Goal: Task Accomplishment & Management: Manage account settings

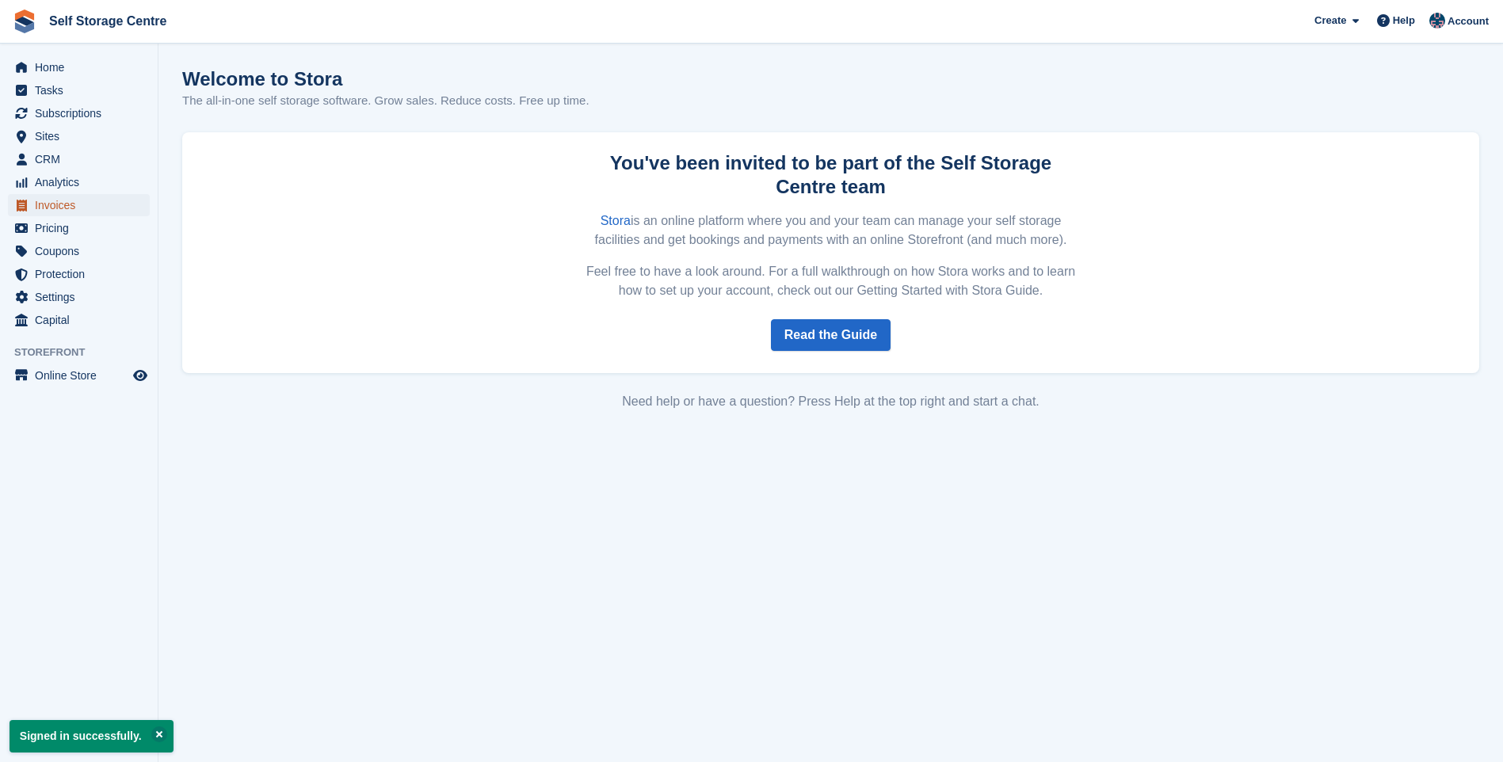
click at [57, 205] on span "Invoices" at bounding box center [82, 205] width 95 height 22
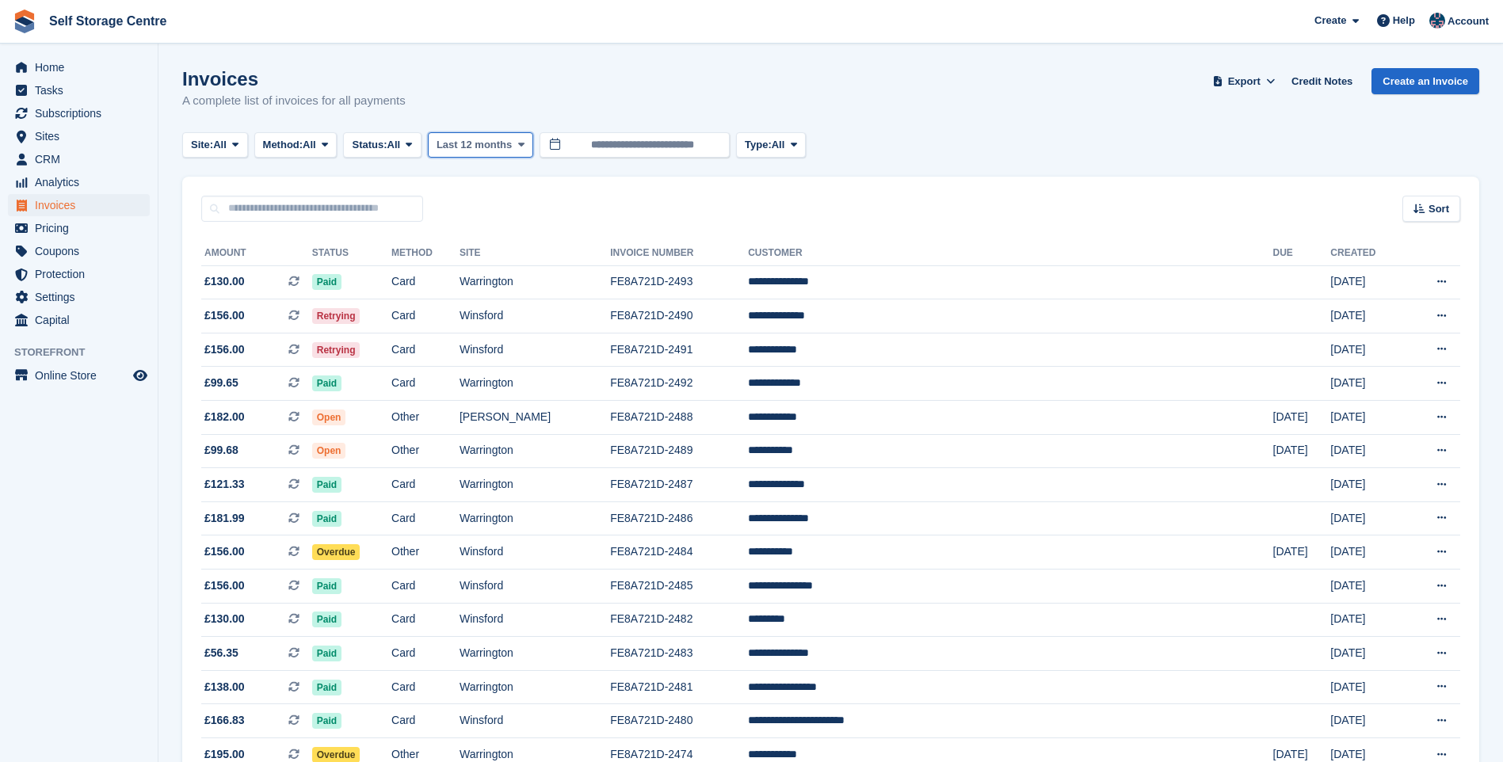
click at [480, 142] on span "Last 12 months" at bounding box center [473, 145] width 75 height 16
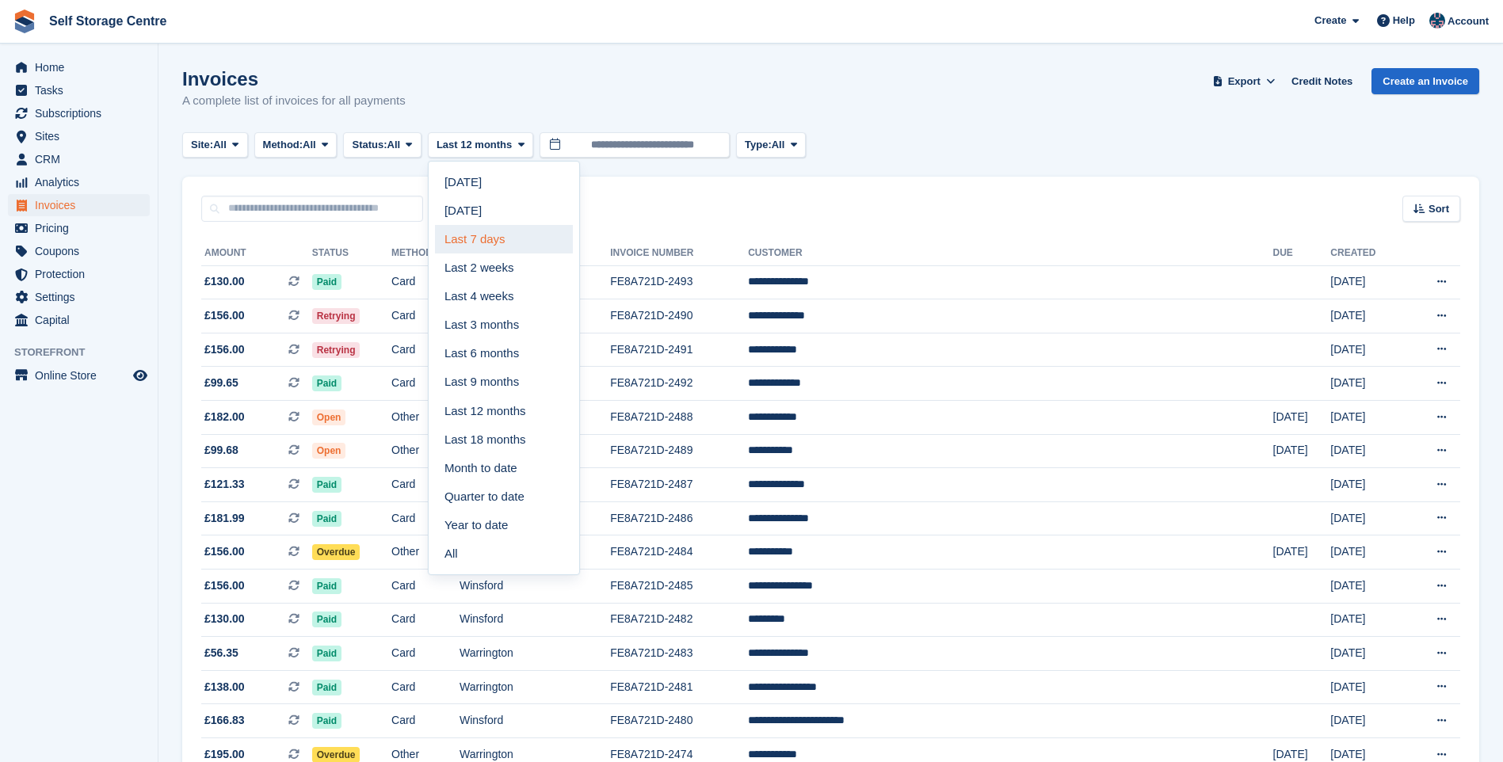
click at [485, 235] on link "Last 7 days" at bounding box center [504, 239] width 138 height 29
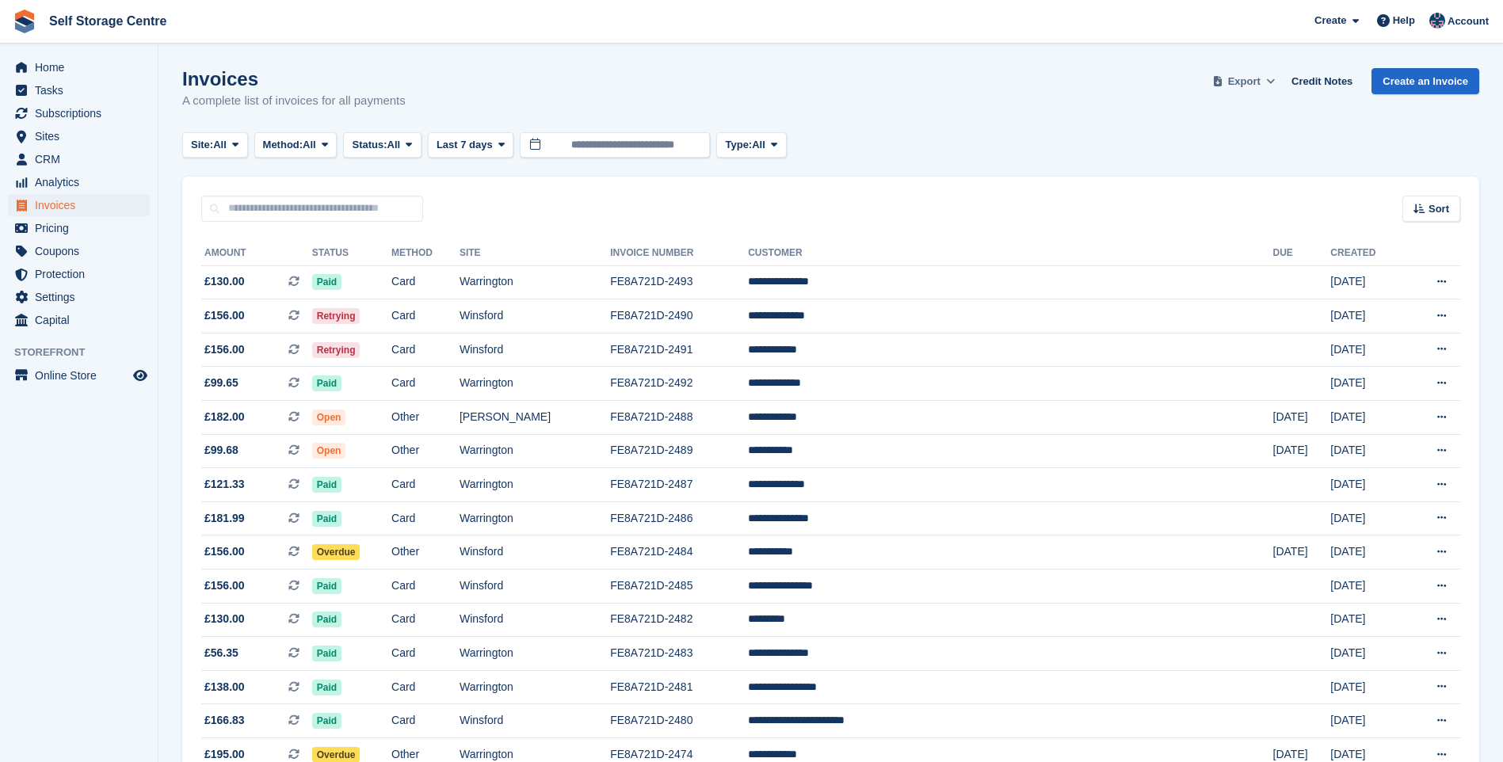
click at [1271, 81] on span at bounding box center [1271, 82] width 16 height 16
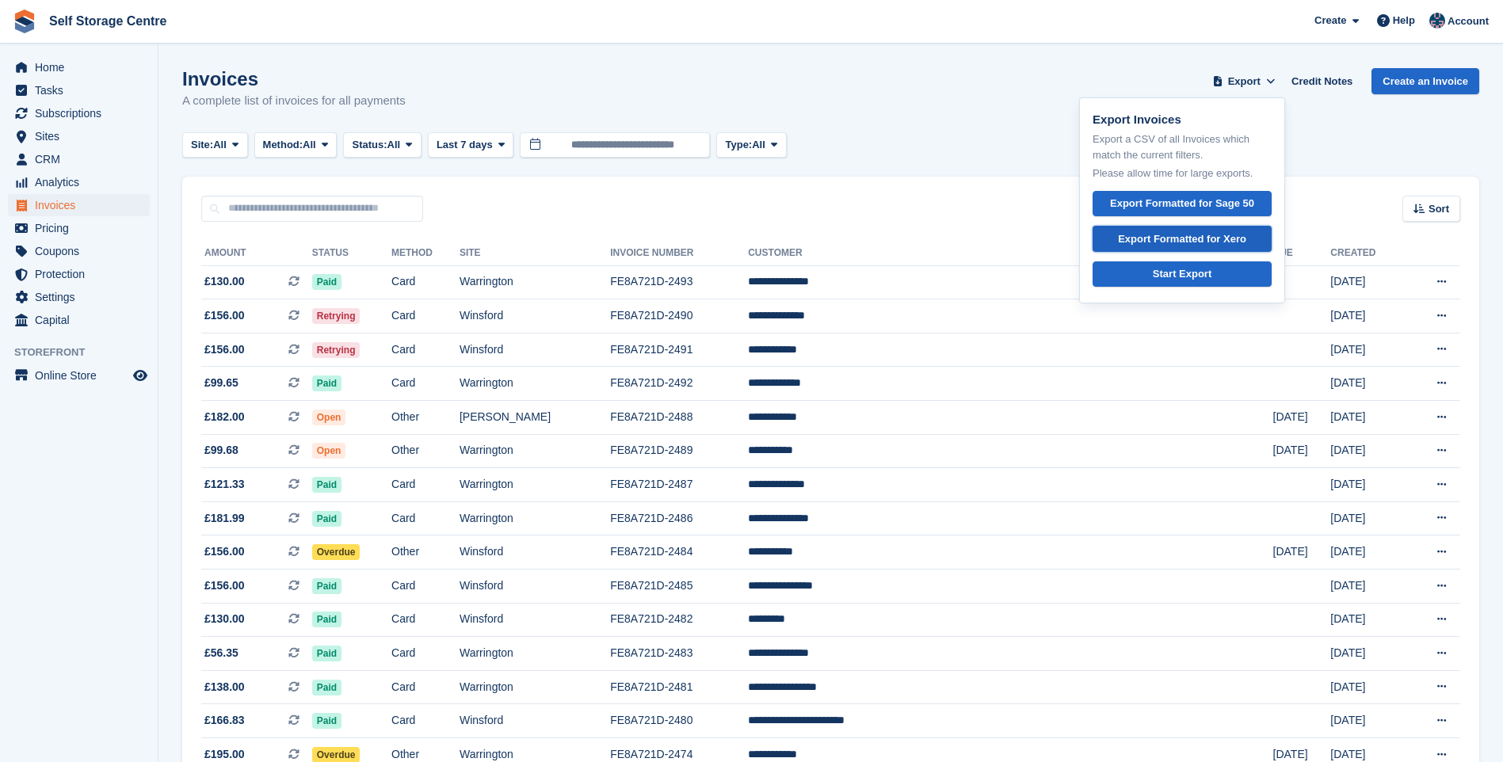
click at [1182, 238] on div "Export Formatted for Xero" at bounding box center [1182, 239] width 128 height 16
click at [64, 66] on span "Home" at bounding box center [82, 67] width 95 height 22
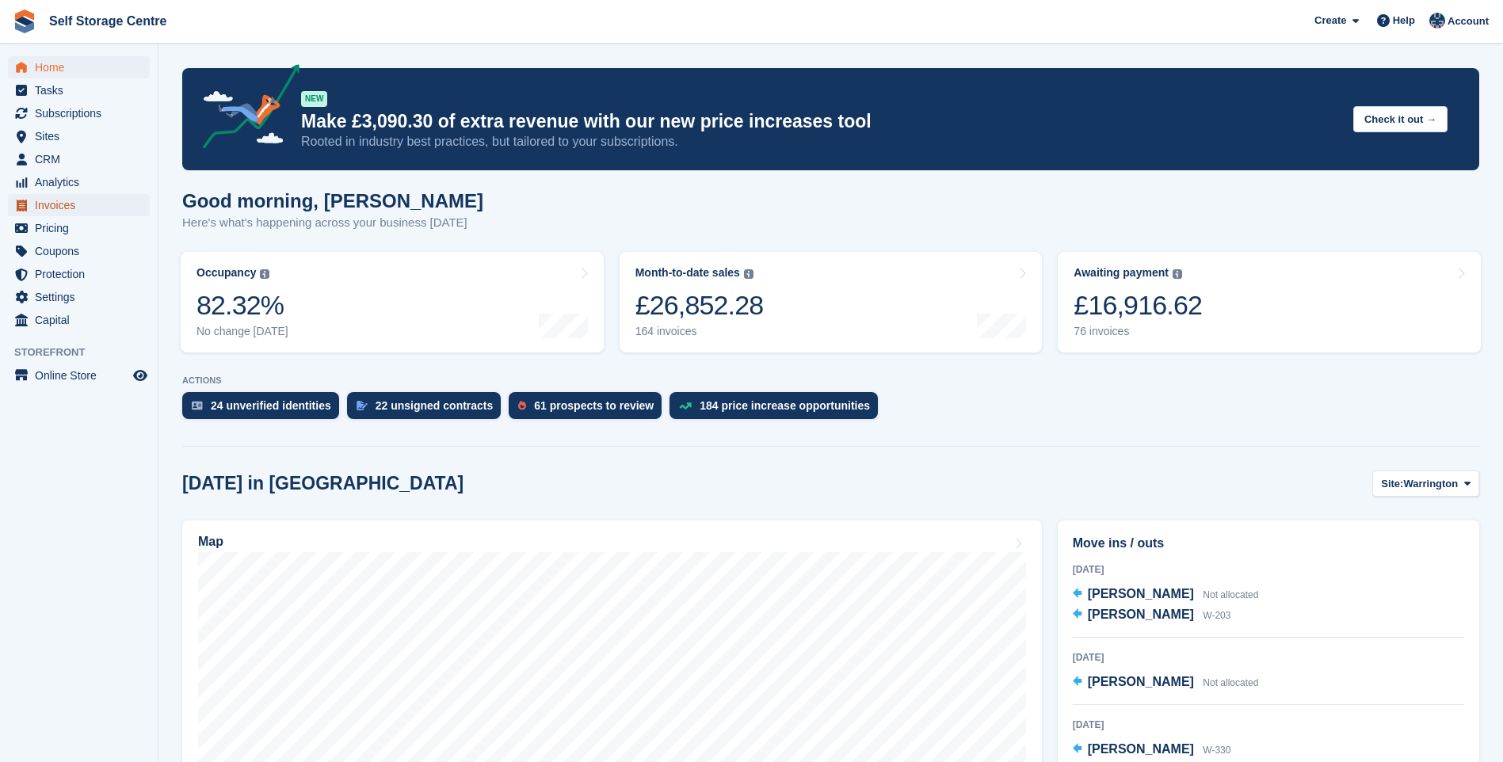
click at [59, 207] on span "Invoices" at bounding box center [82, 205] width 95 height 22
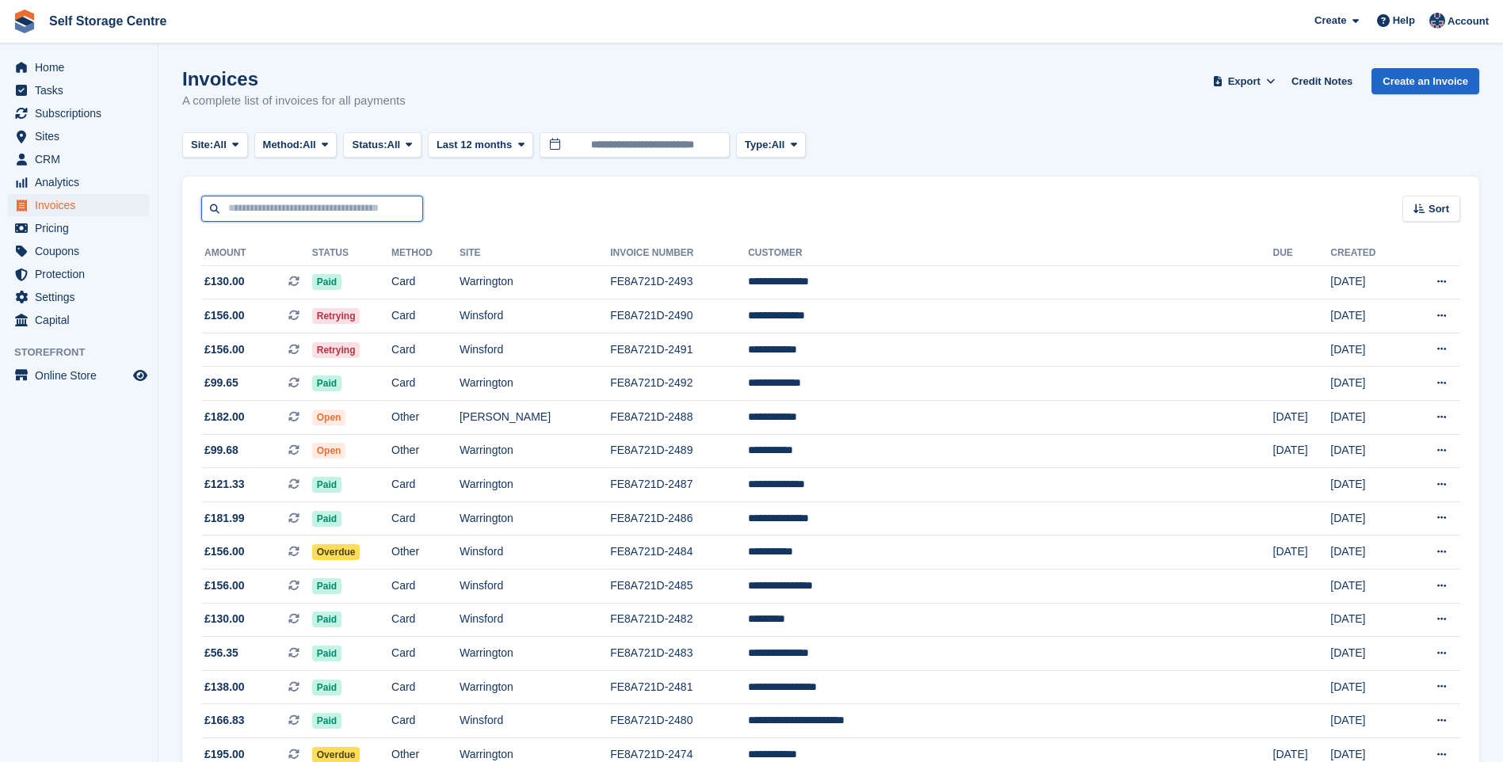
click at [341, 211] on input "text" at bounding box center [312, 209] width 222 height 26
type input "******"
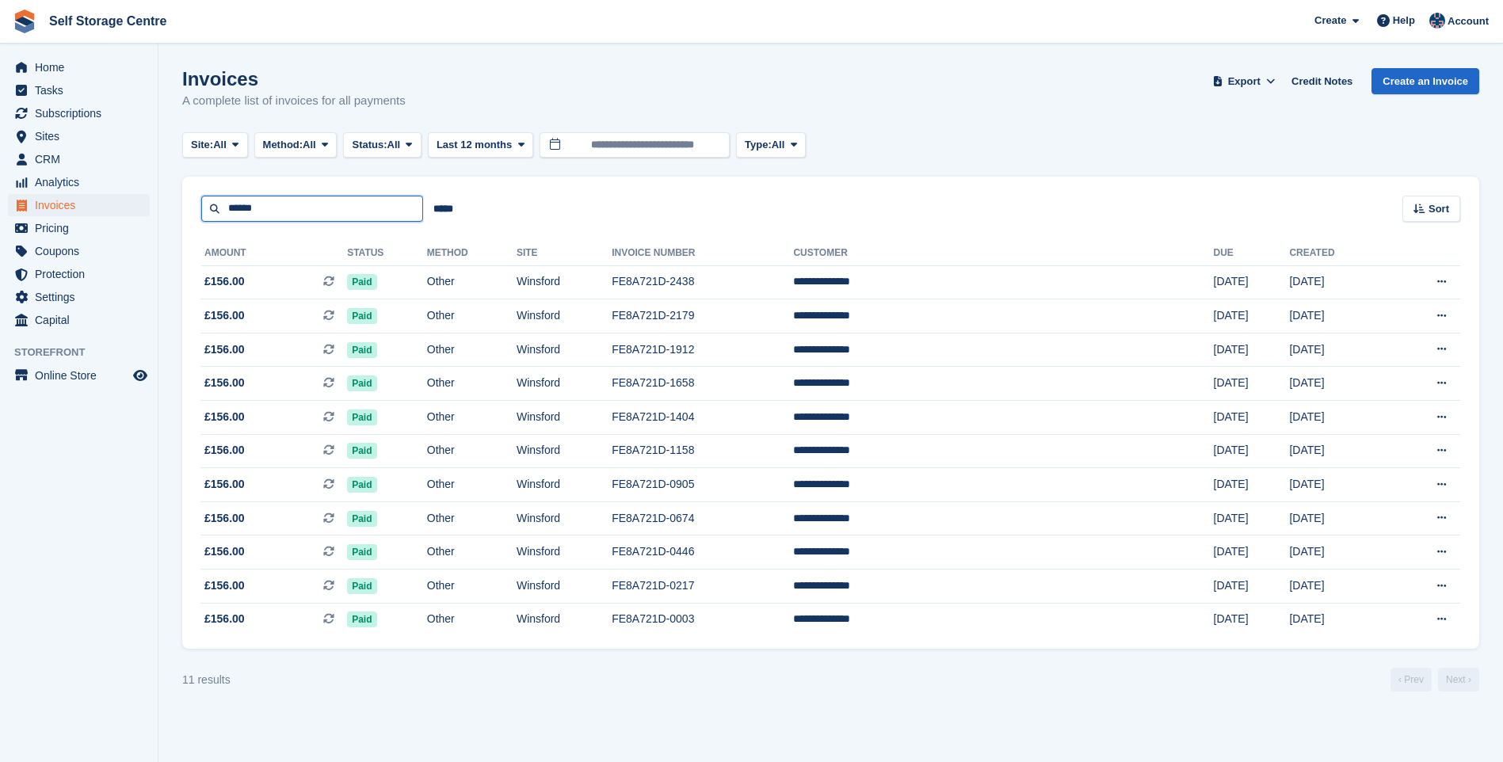
click at [288, 211] on input "******" at bounding box center [312, 209] width 222 height 26
type input "*"
type input "*****"
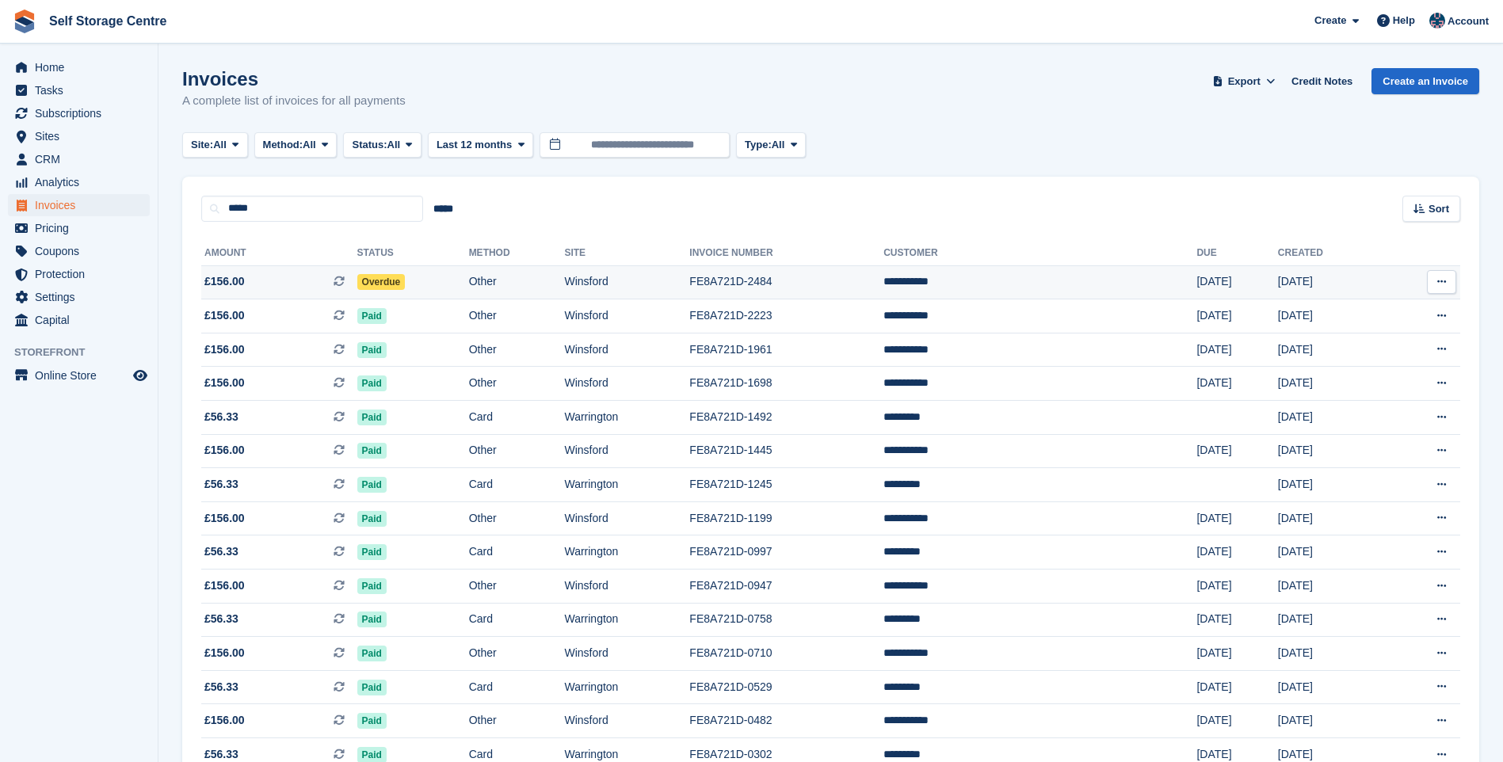
click at [565, 290] on td "Other" at bounding box center [517, 282] width 96 height 34
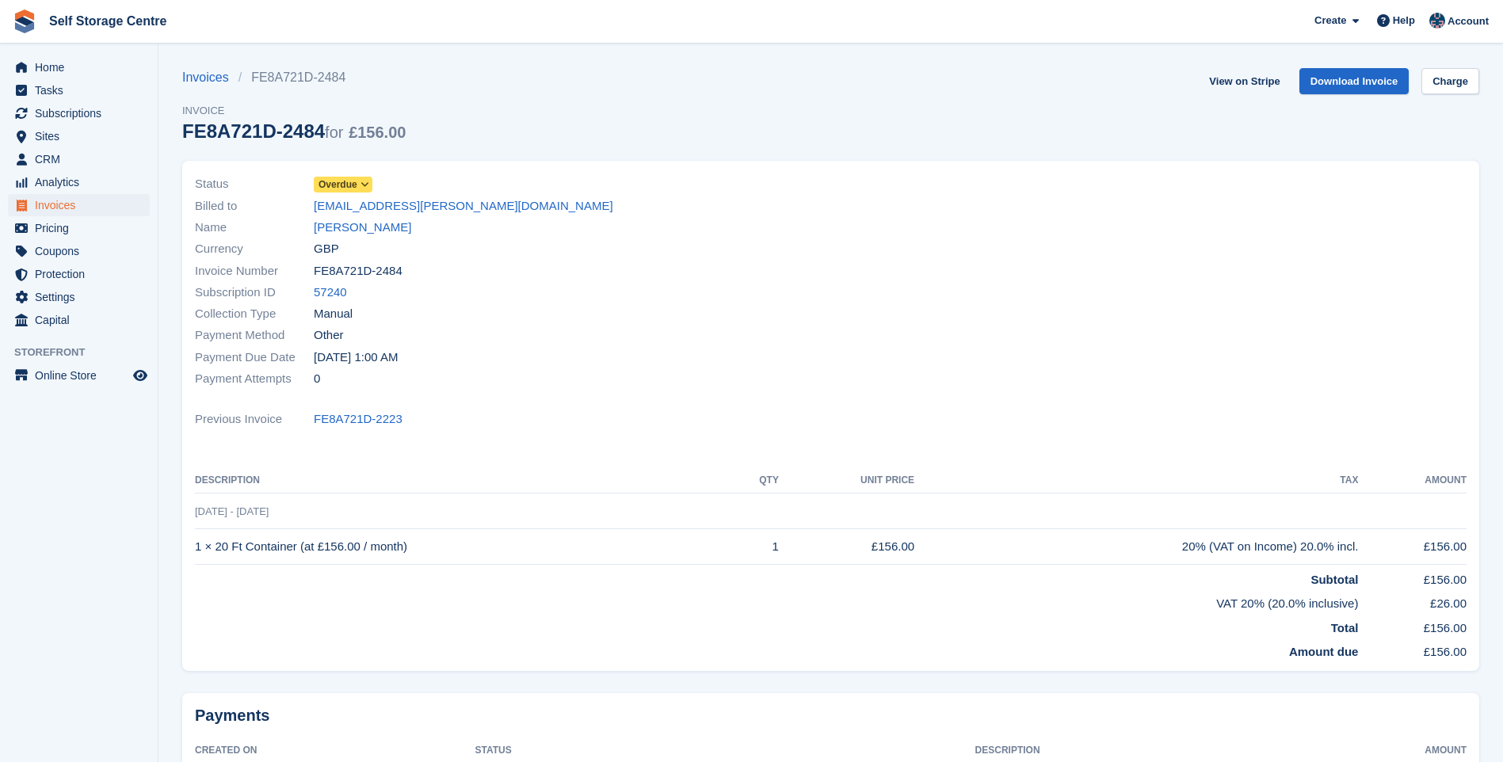
click at [356, 180] on span "Overdue" at bounding box center [343, 185] width 59 height 16
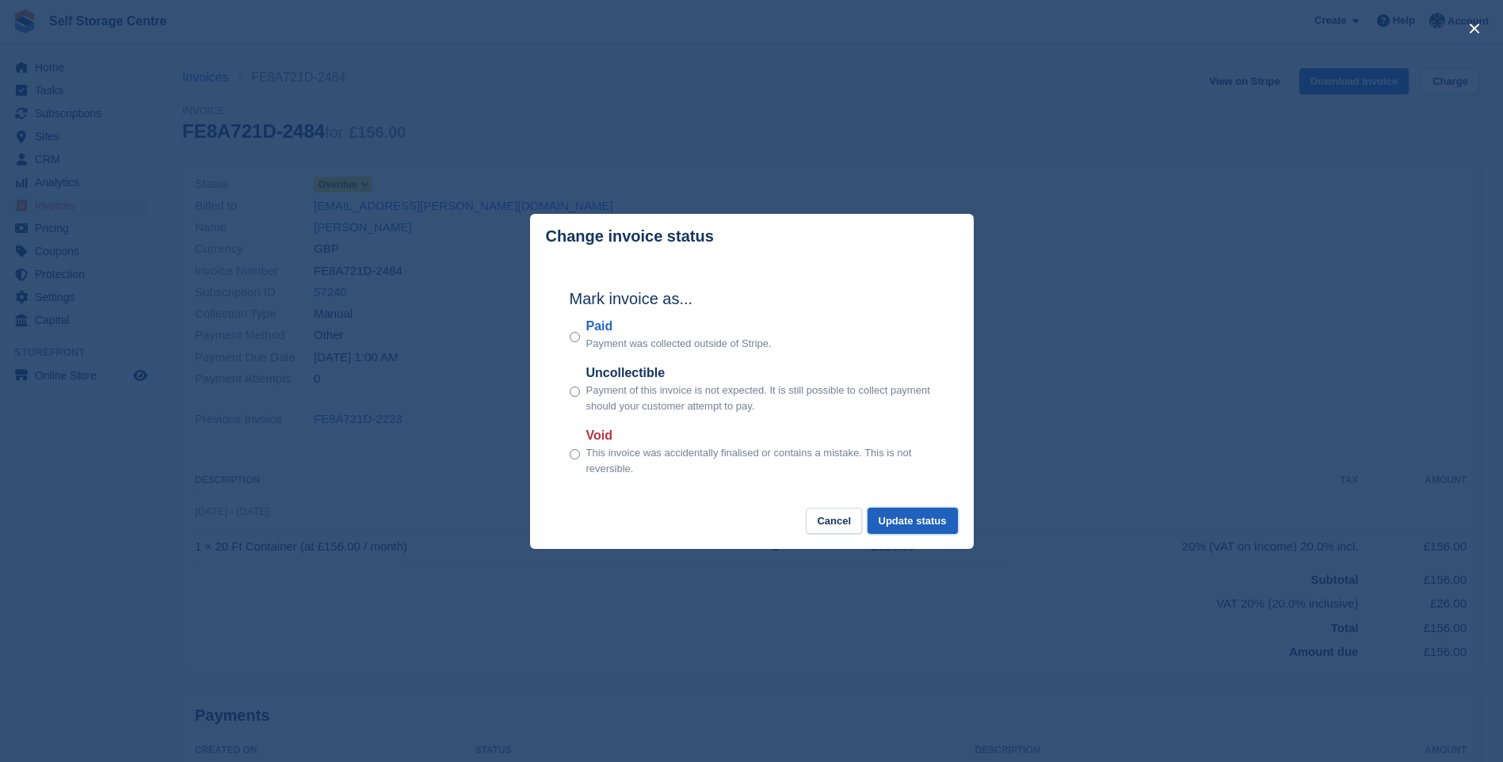
click at [901, 517] on button "Update status" at bounding box center [912, 521] width 90 height 26
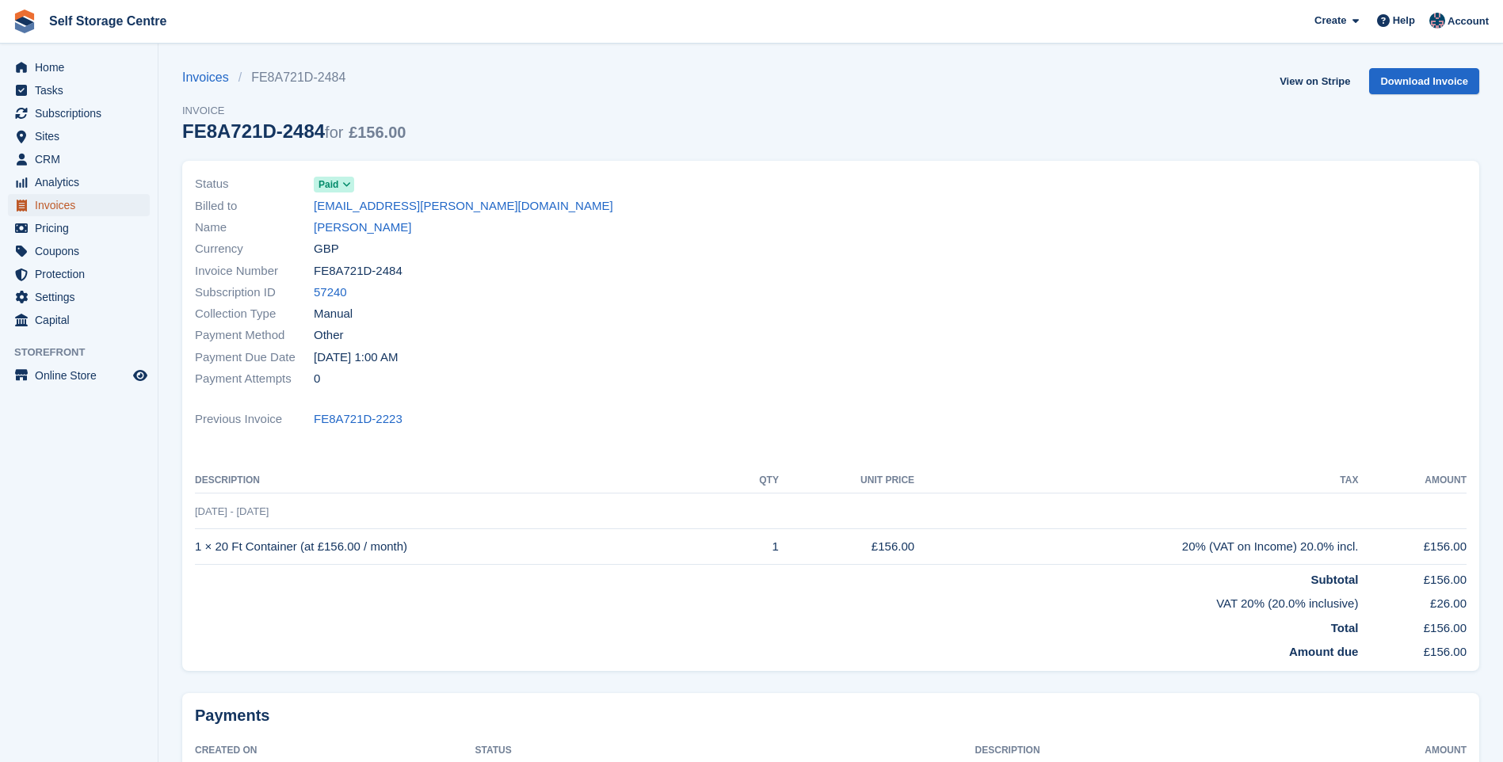
click at [75, 204] on span "Invoices" at bounding box center [82, 205] width 95 height 22
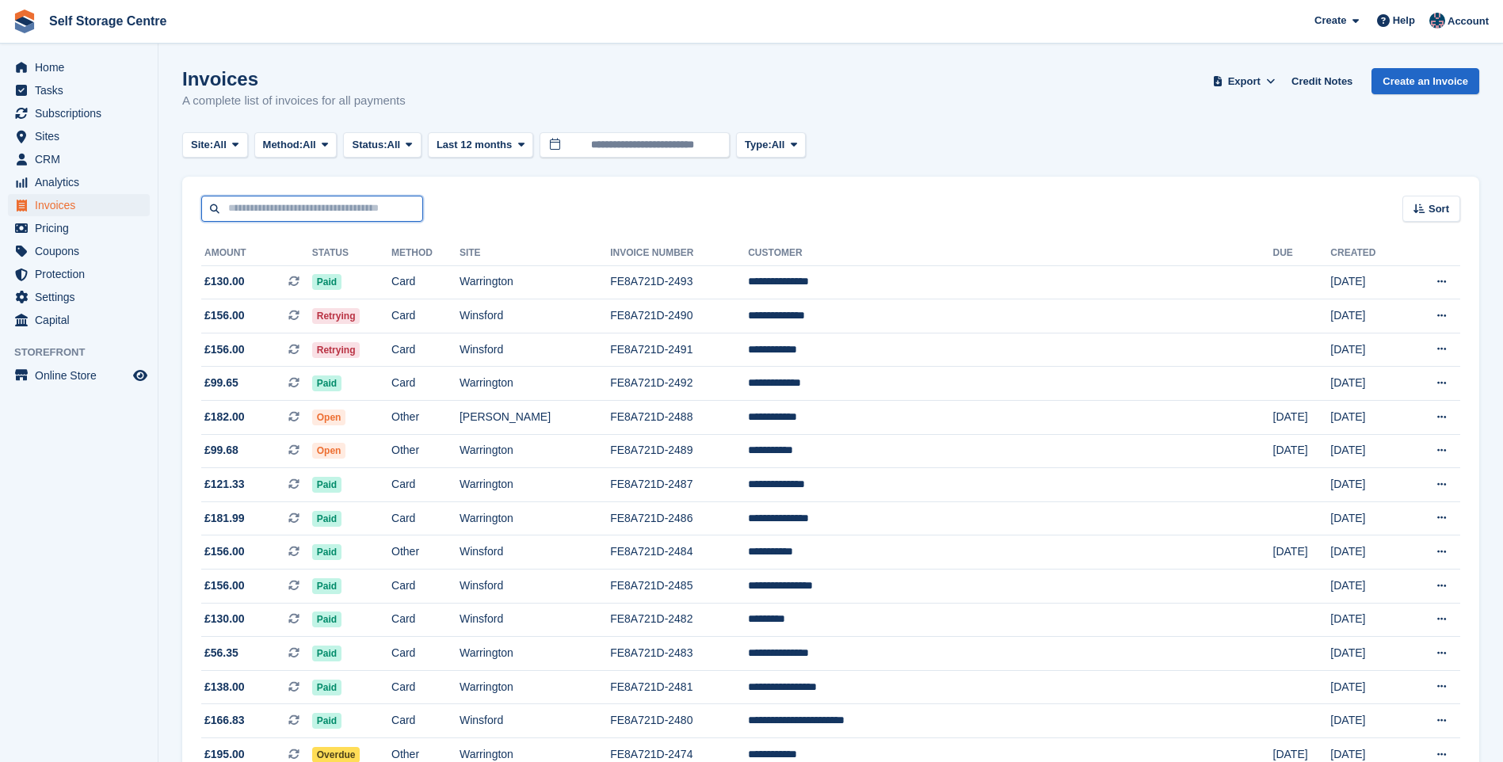
click at [373, 210] on input "text" at bounding box center [312, 209] width 222 height 26
type input "******"
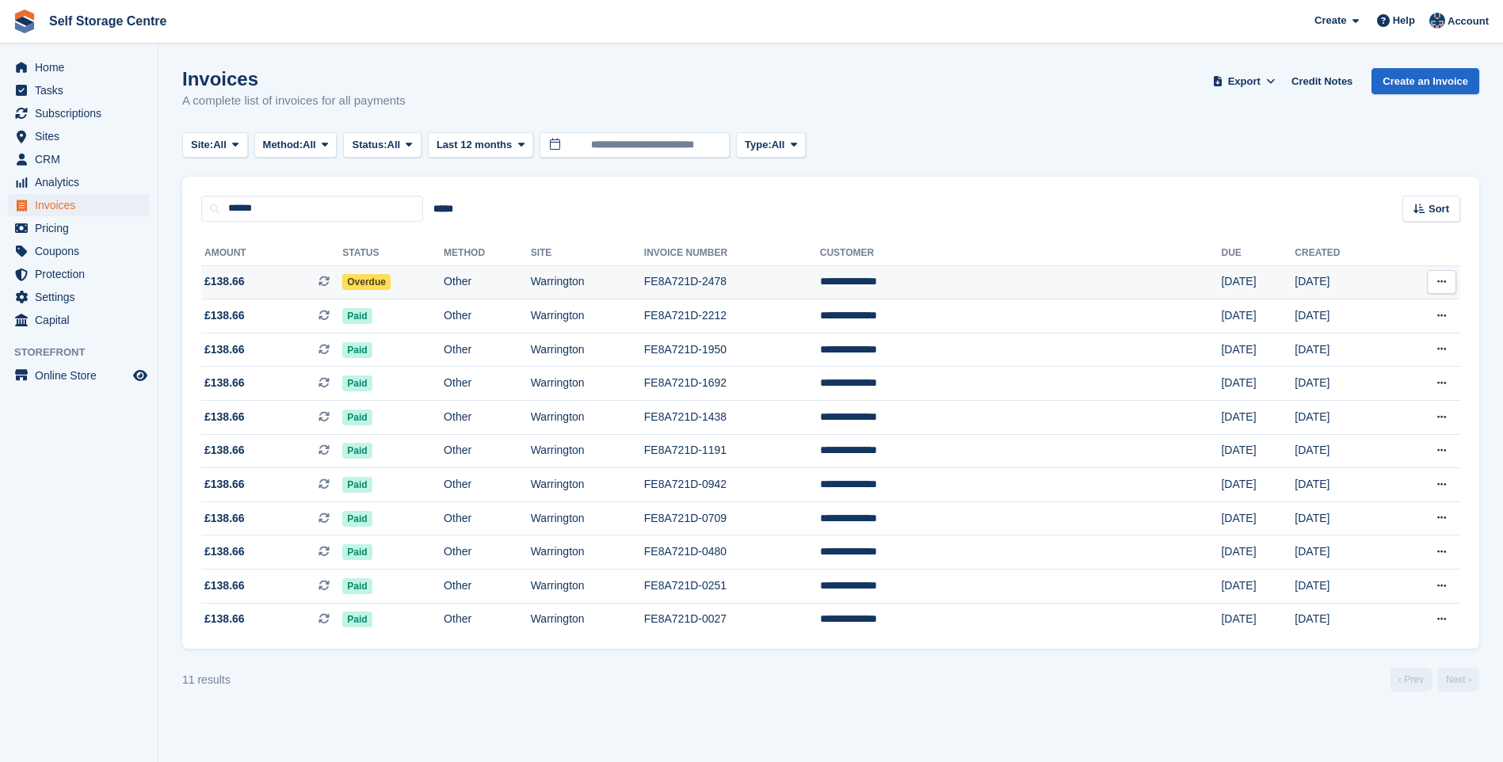
click at [750, 278] on td "FE8A721D-2478" at bounding box center [732, 282] width 176 height 34
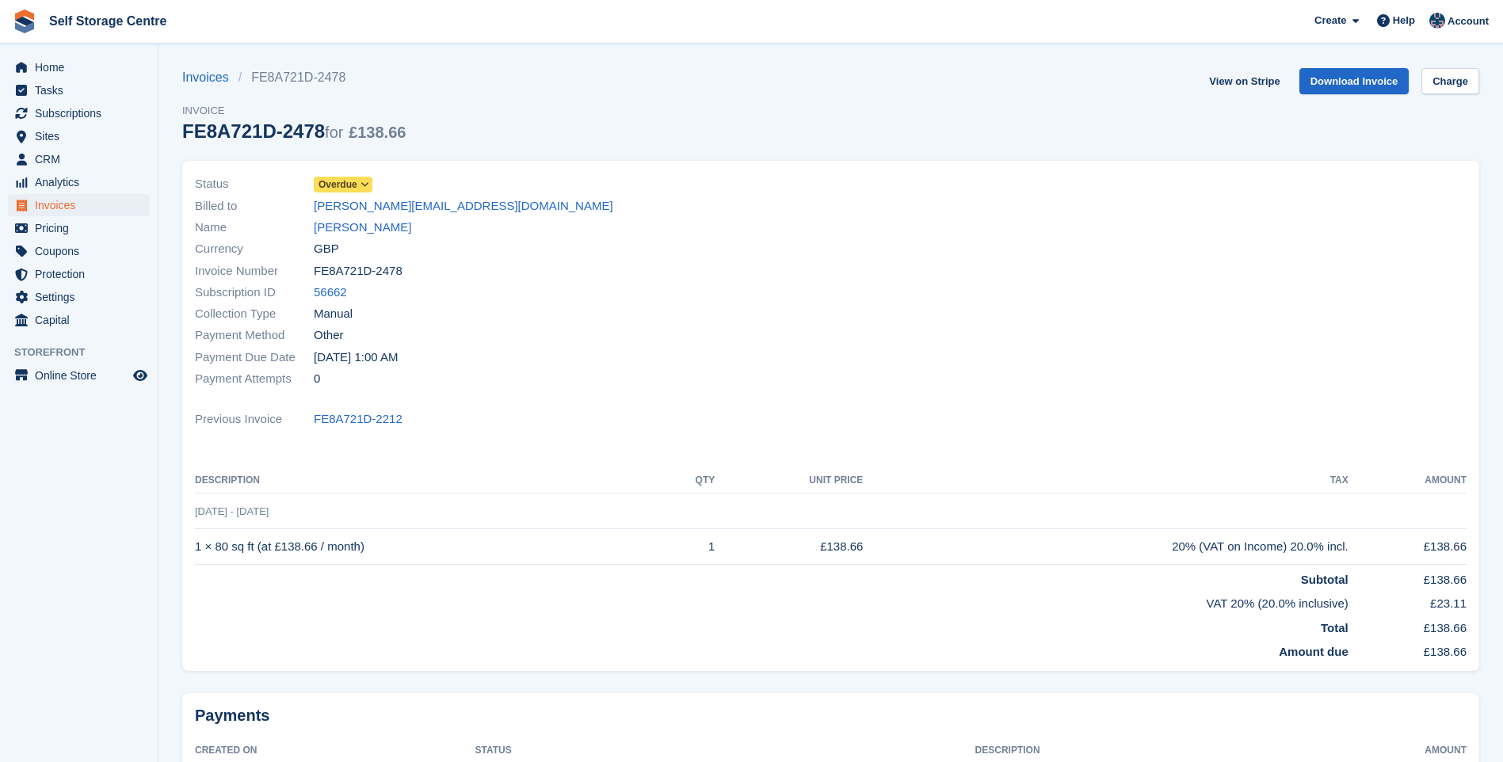
click at [363, 184] on icon at bounding box center [364, 185] width 9 height 10
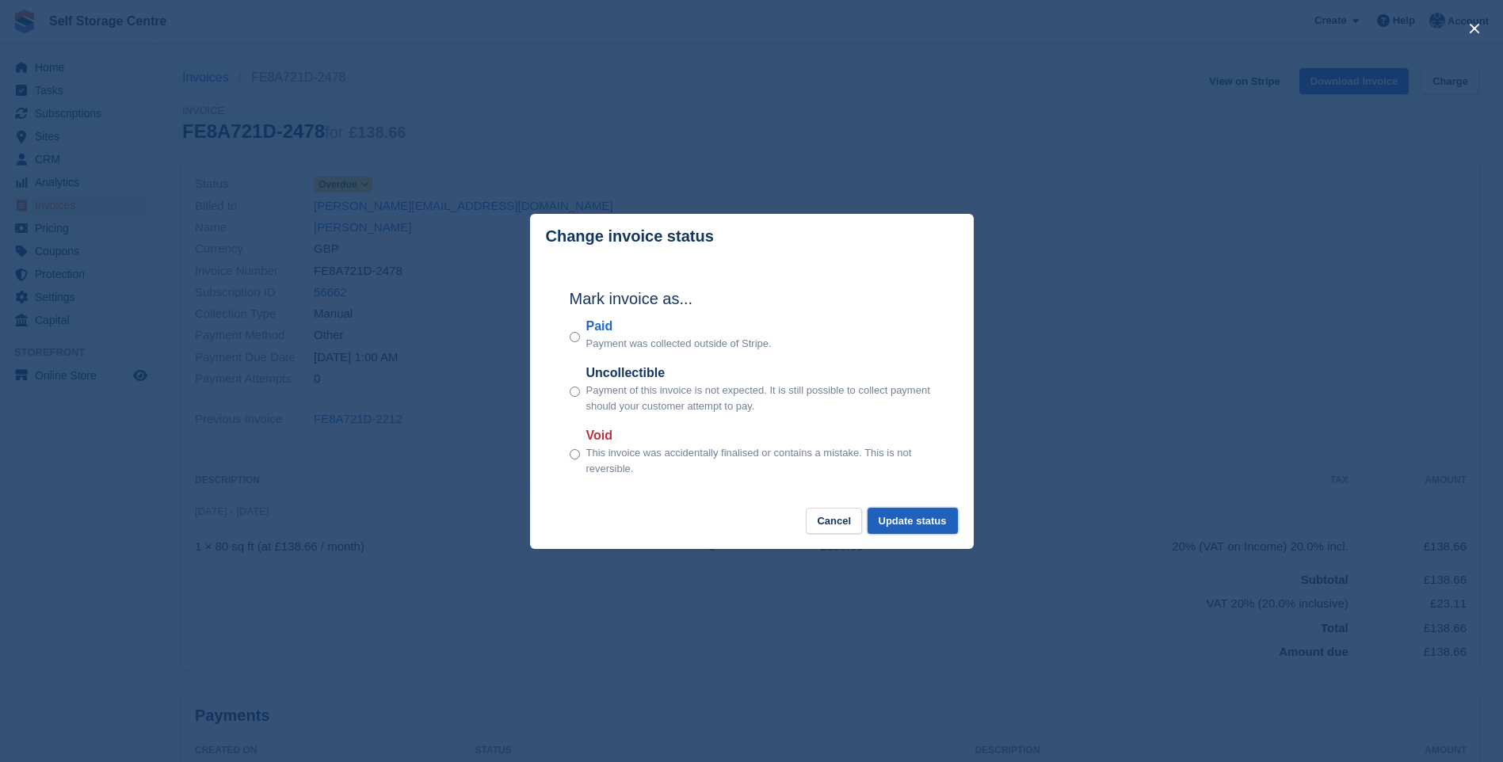
click at [910, 517] on button "Update status" at bounding box center [912, 521] width 90 height 26
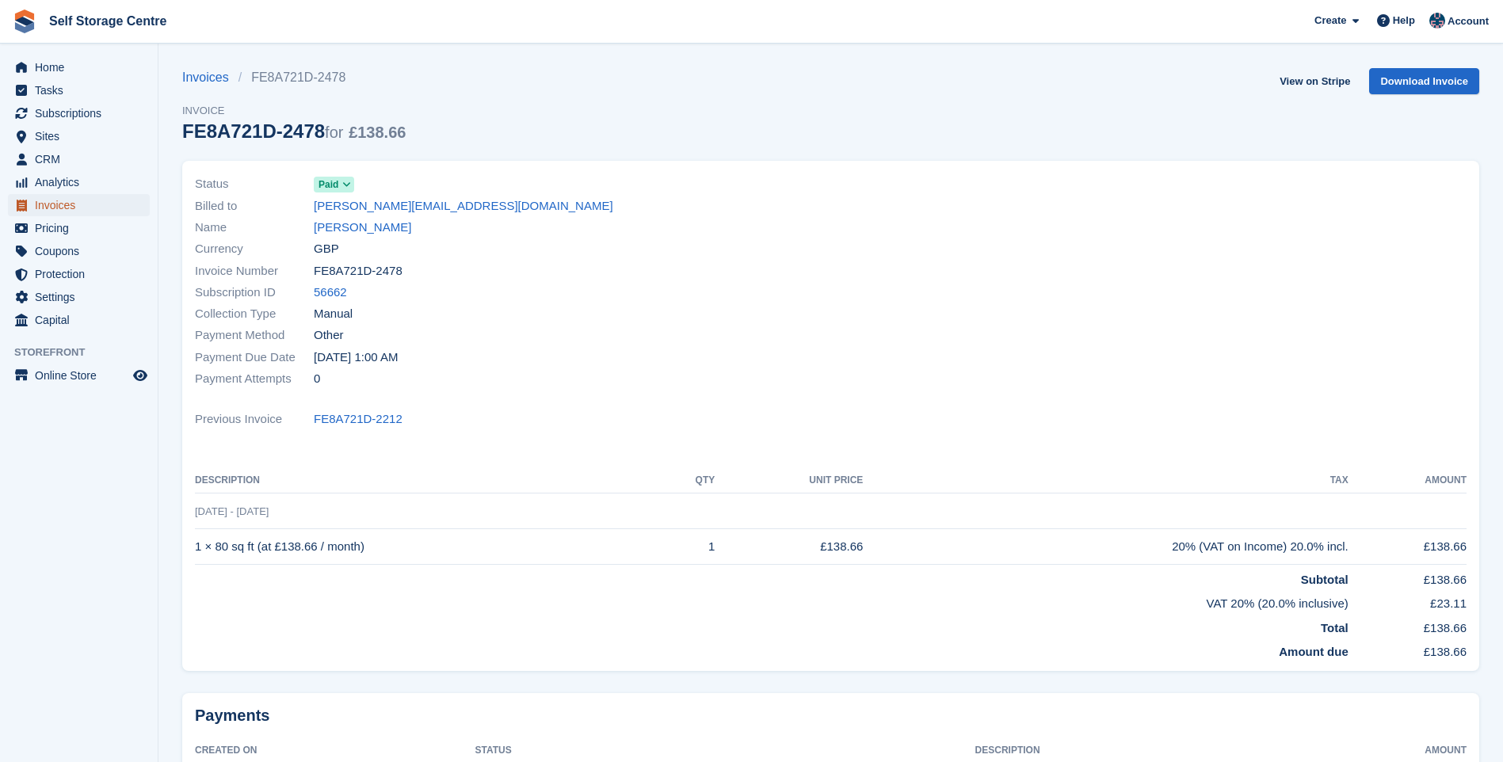
click at [65, 204] on span "Invoices" at bounding box center [82, 205] width 95 height 22
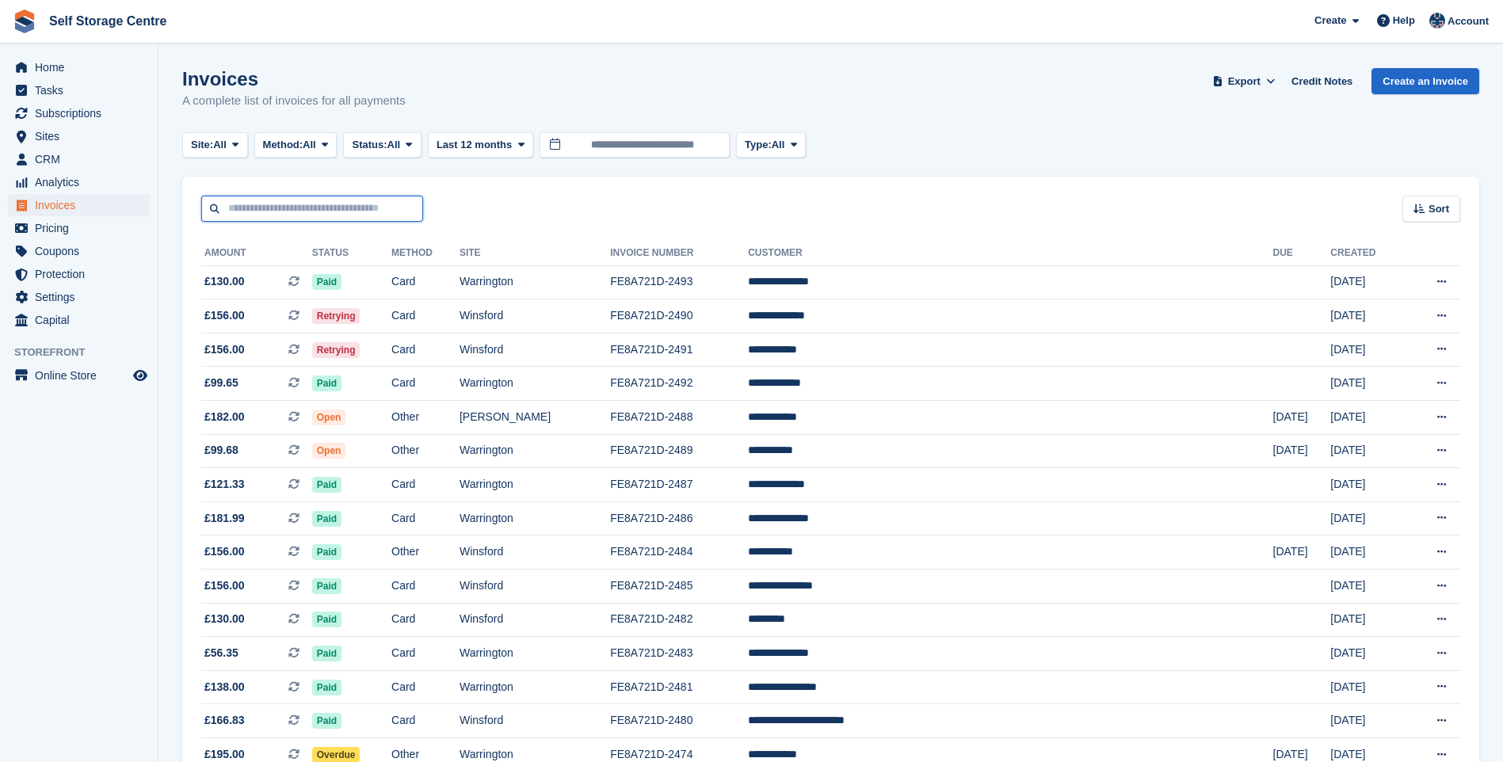
click at [281, 213] on input "text" at bounding box center [312, 209] width 222 height 26
type input "*****"
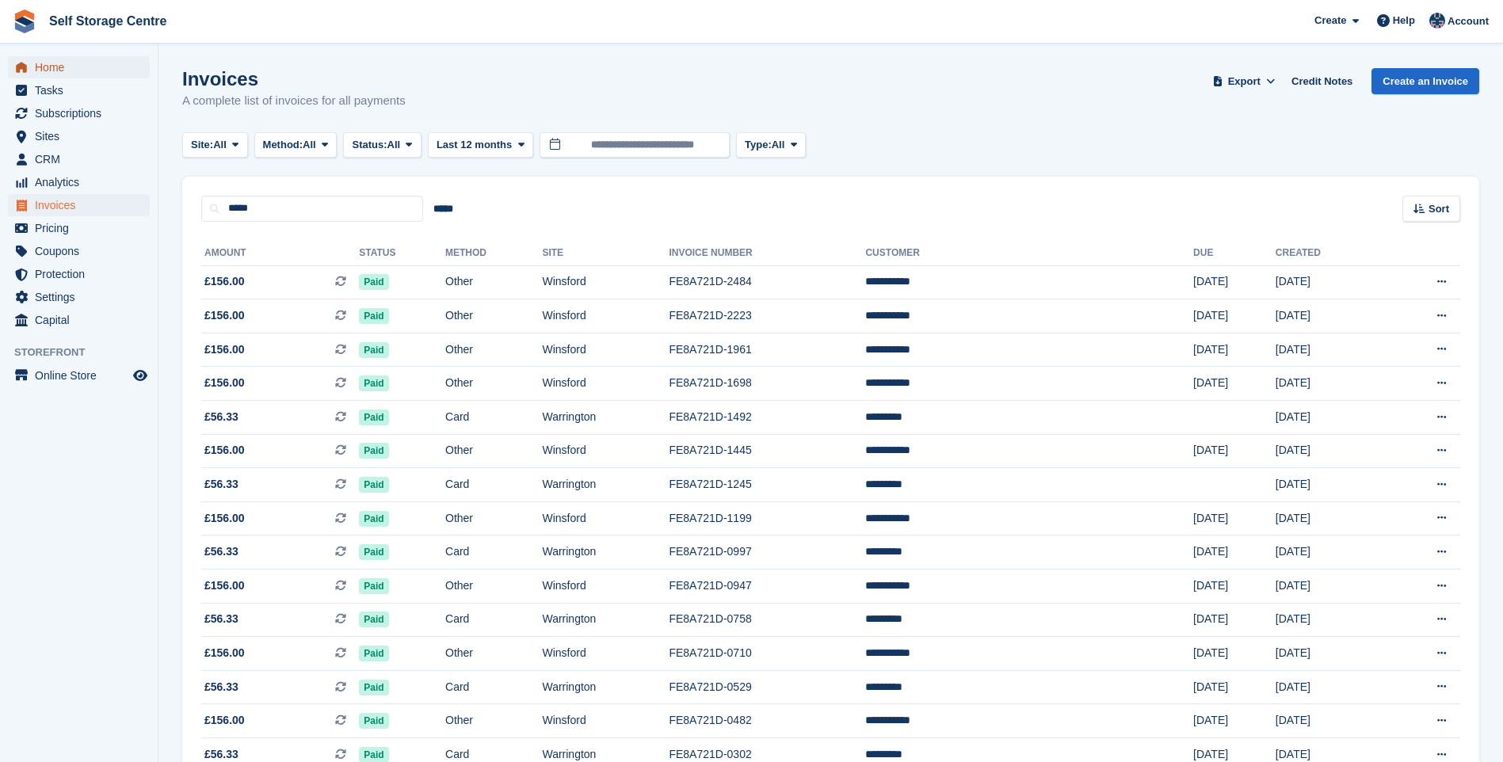
click at [53, 70] on span "Home" at bounding box center [82, 67] width 95 height 22
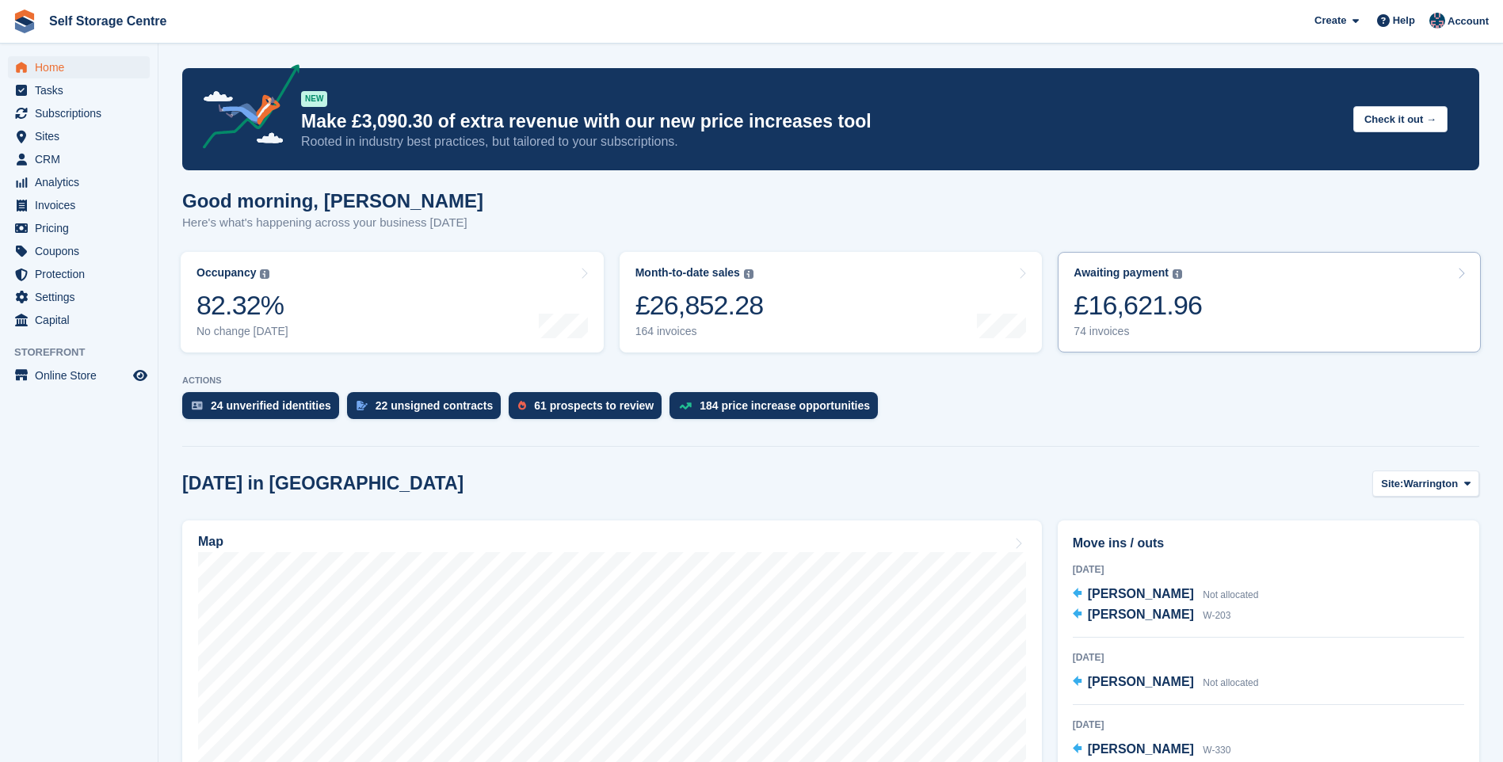
click at [1180, 322] on div "£16,621.96" at bounding box center [1137, 305] width 128 height 32
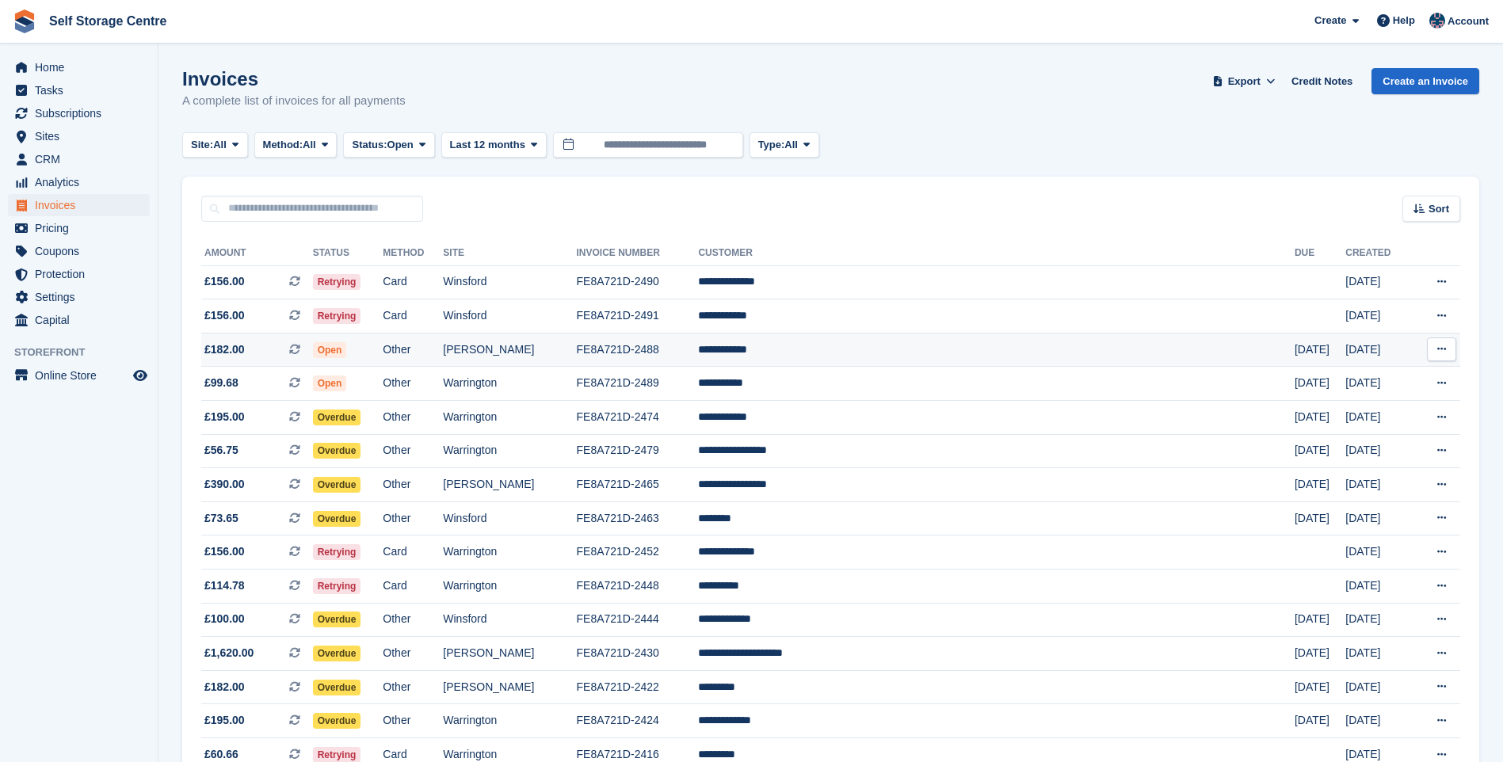
click at [859, 349] on td "**********" at bounding box center [996, 350] width 596 height 34
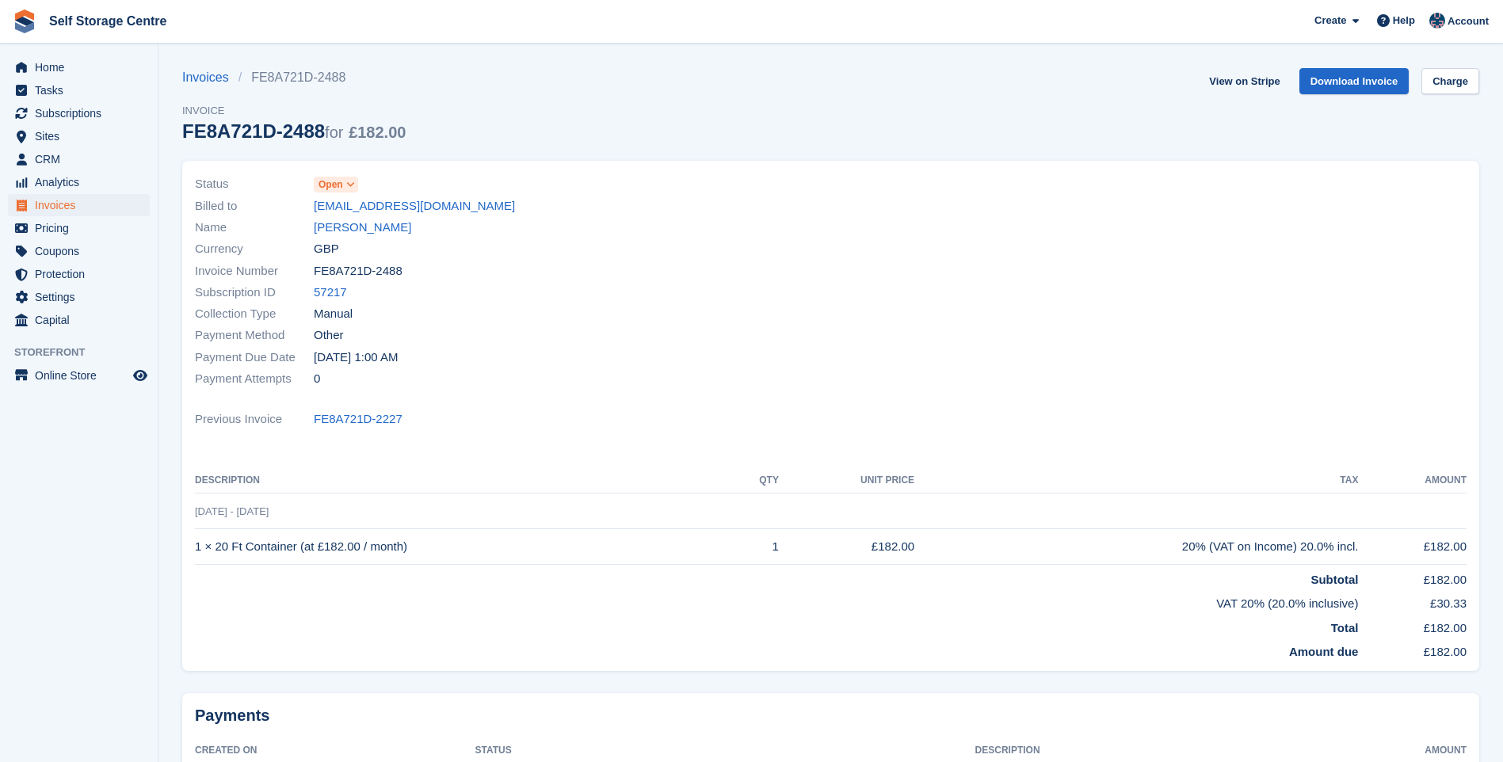
click at [350, 182] on icon at bounding box center [350, 185] width 9 height 10
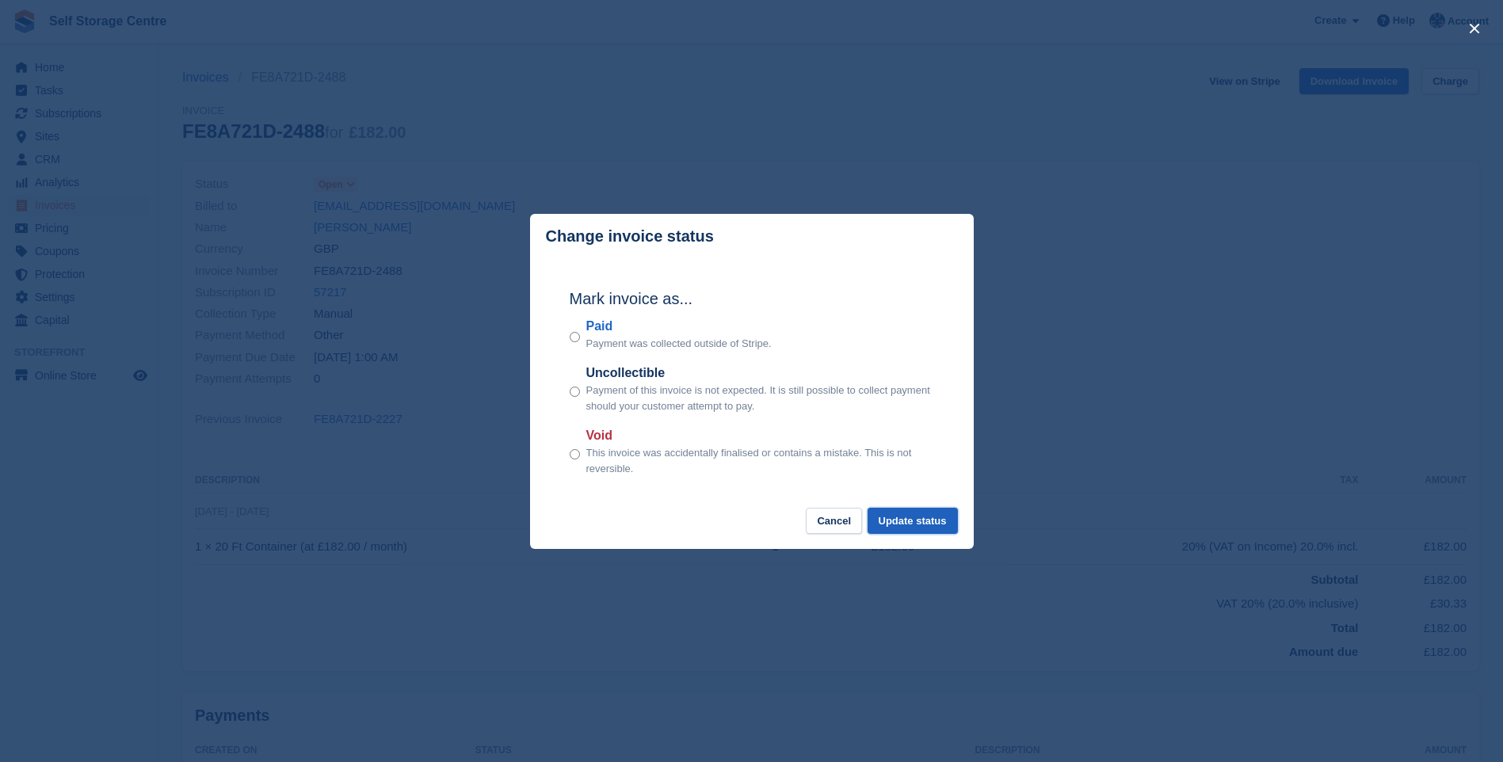
click at [925, 524] on button "Update status" at bounding box center [912, 521] width 90 height 26
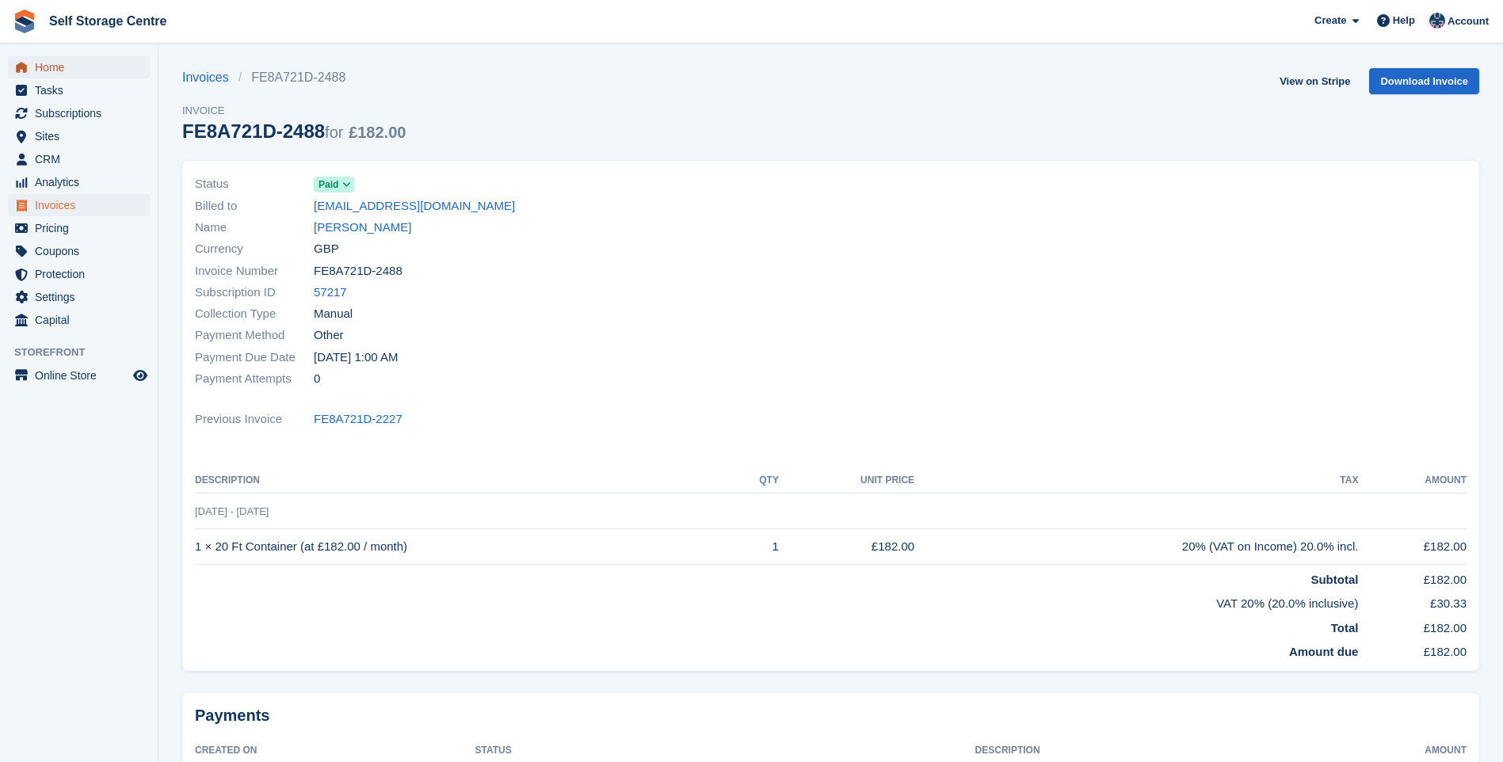
click at [51, 66] on span "Home" at bounding box center [82, 67] width 95 height 22
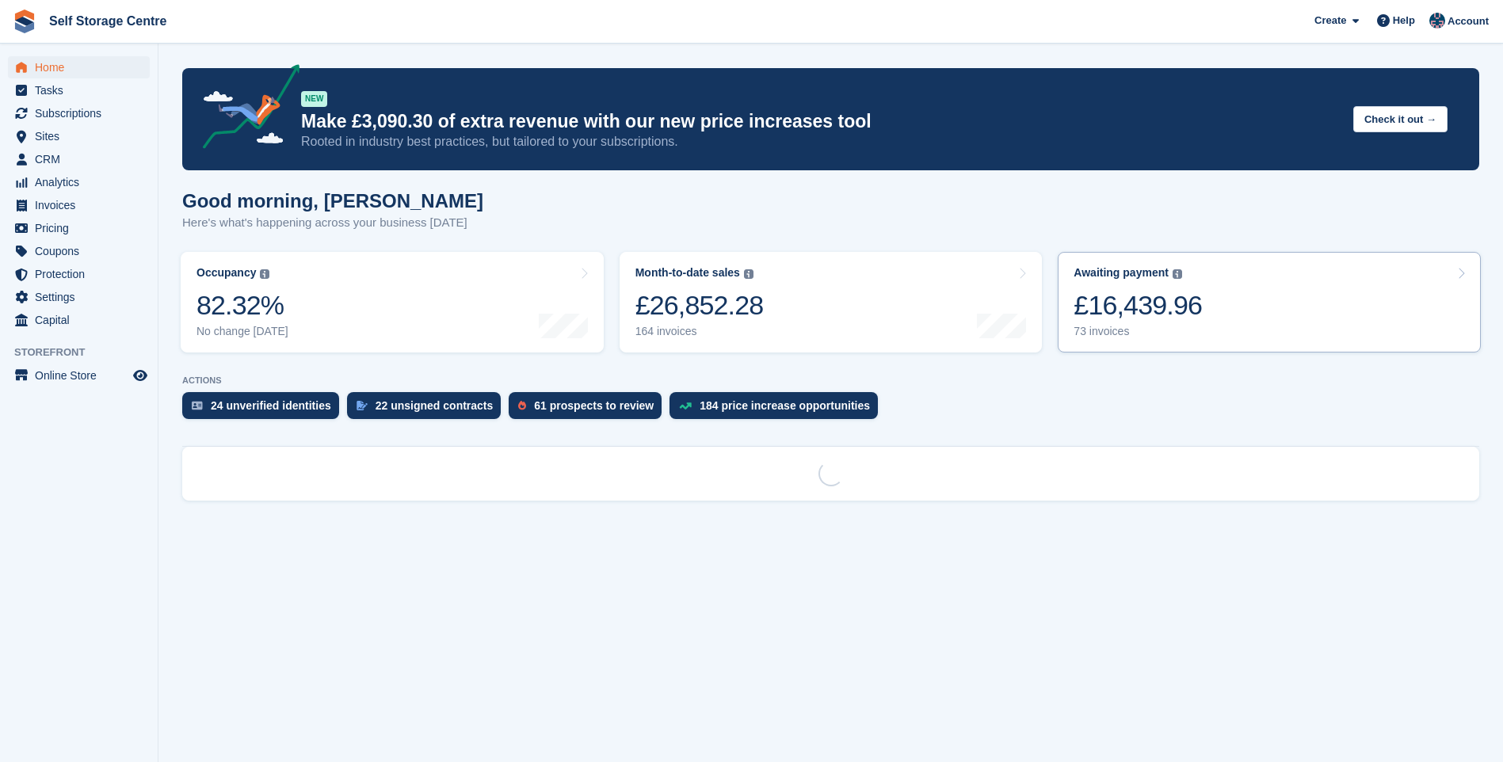
click at [1202, 288] on link "Awaiting payment The total outstanding balance on all open invoices. £16,439.96…" at bounding box center [1268, 302] width 423 height 101
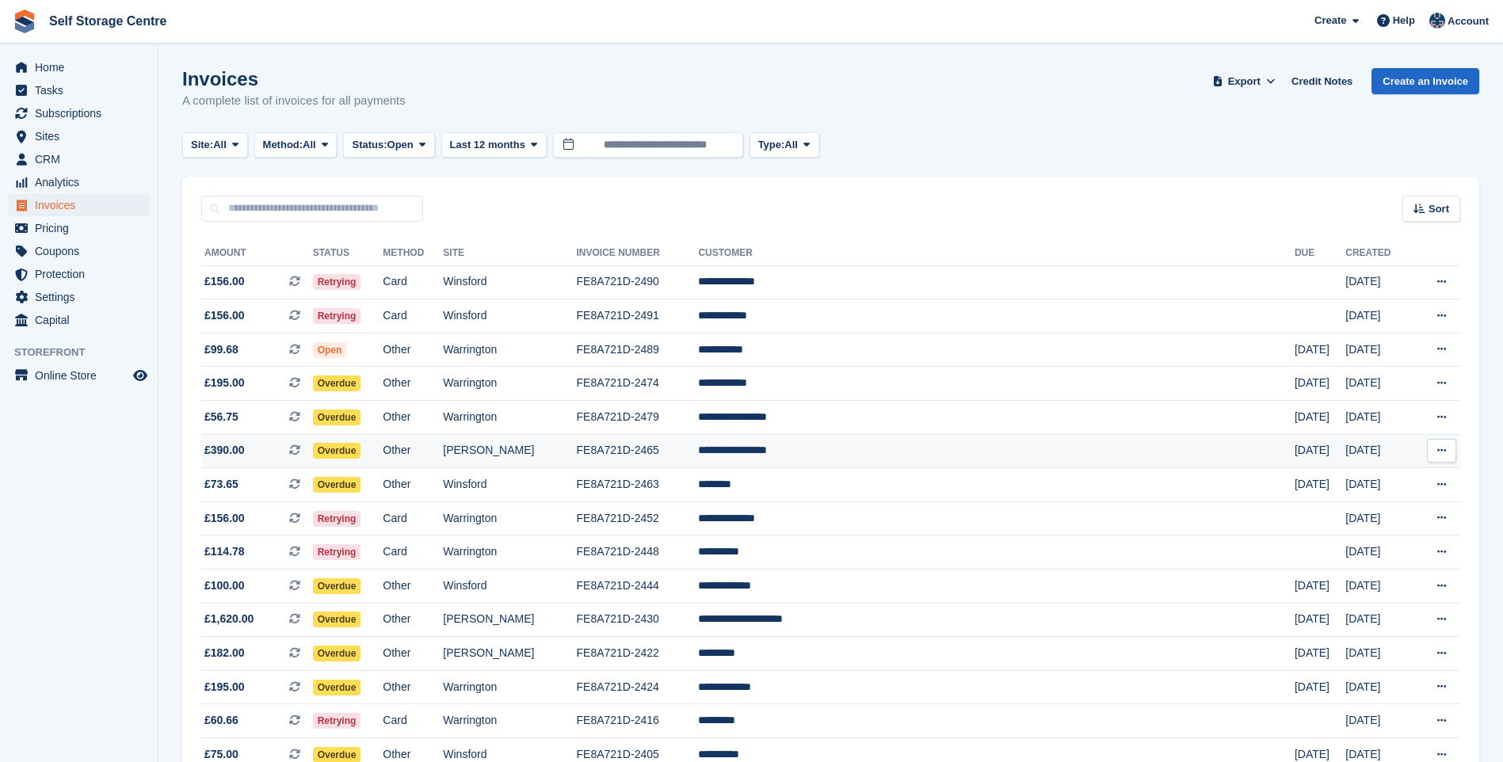
click at [699, 448] on td "FE8A721D-2465" at bounding box center [638, 451] width 122 height 34
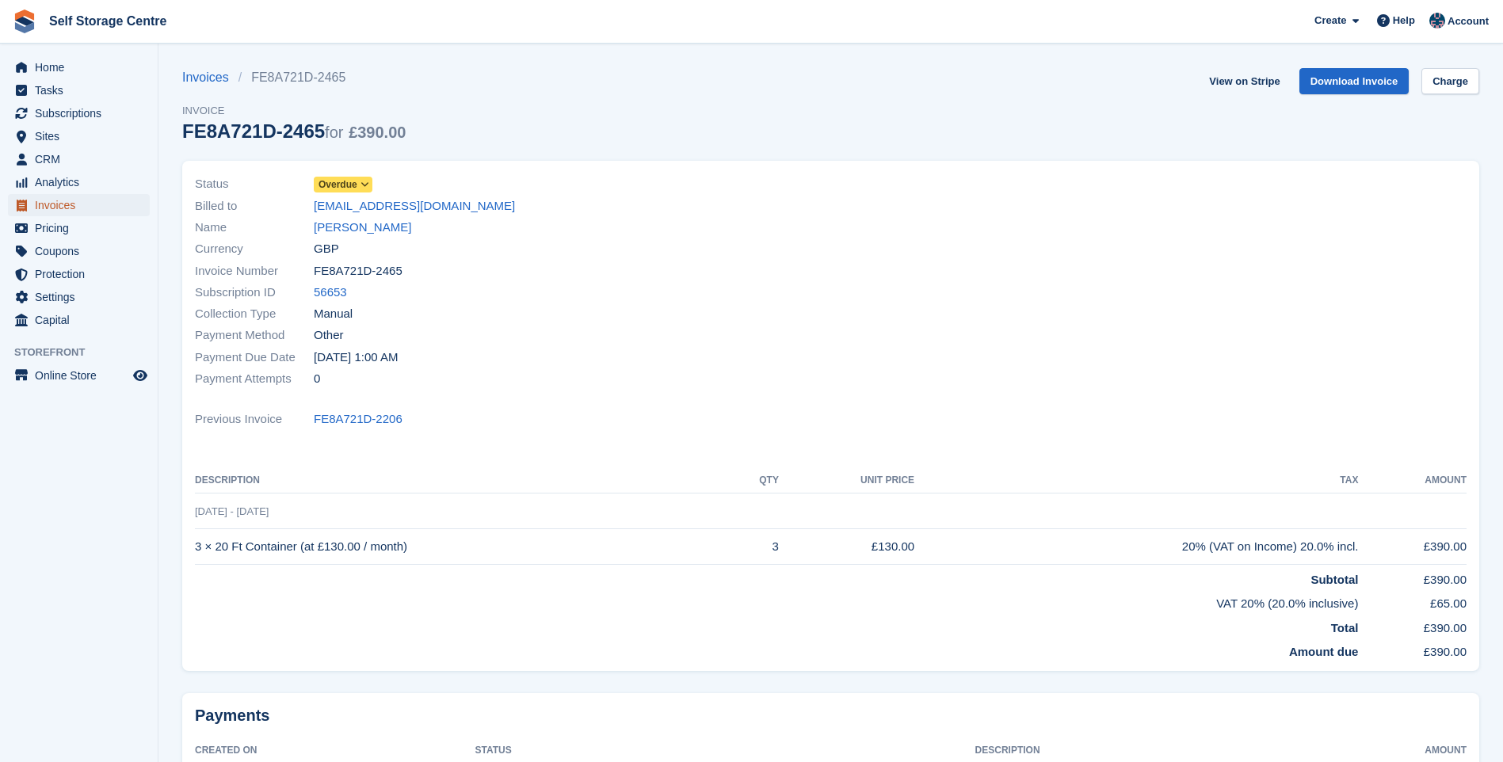
click at [50, 201] on span "Invoices" at bounding box center [82, 205] width 95 height 22
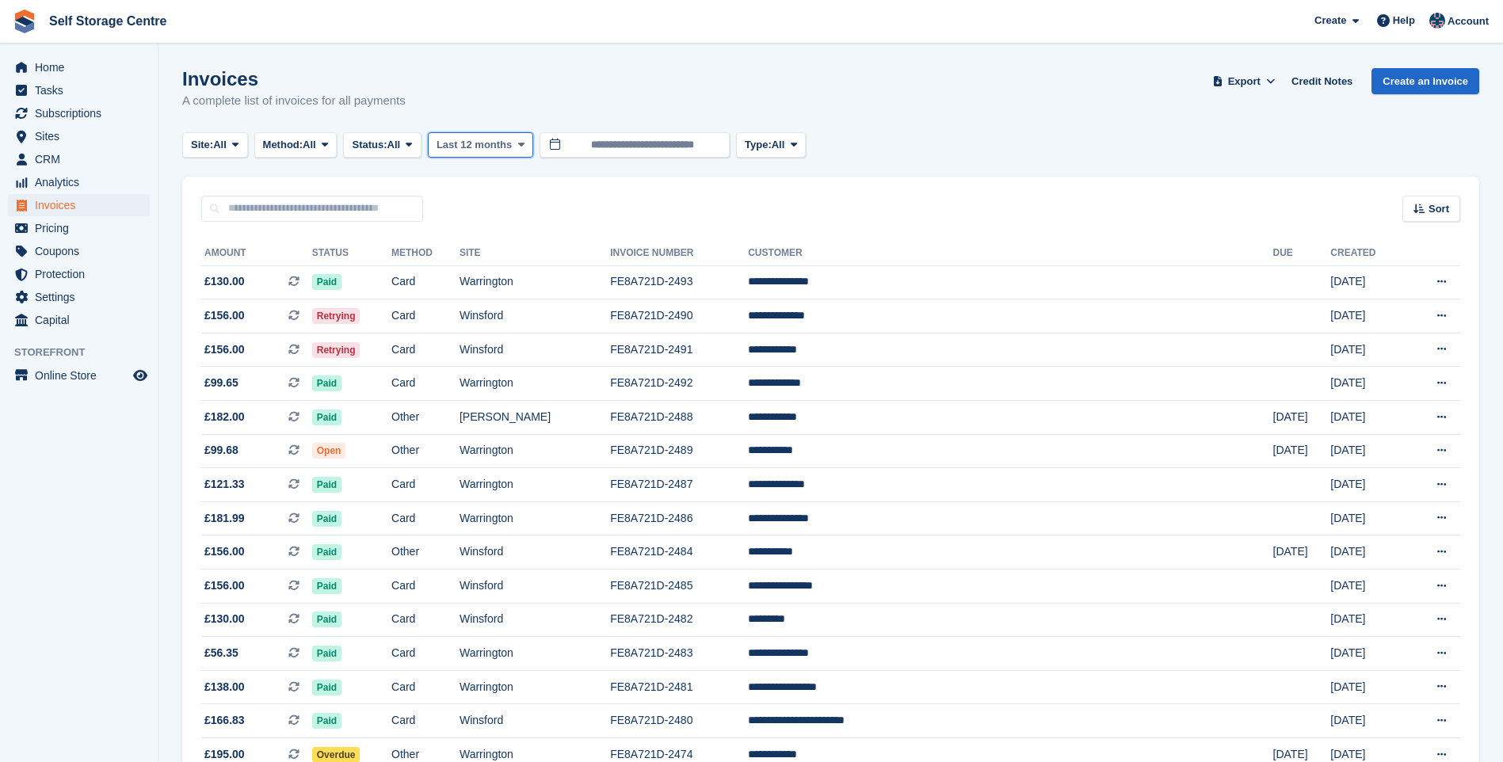
click at [506, 138] on span "Last 12 months" at bounding box center [473, 145] width 75 height 16
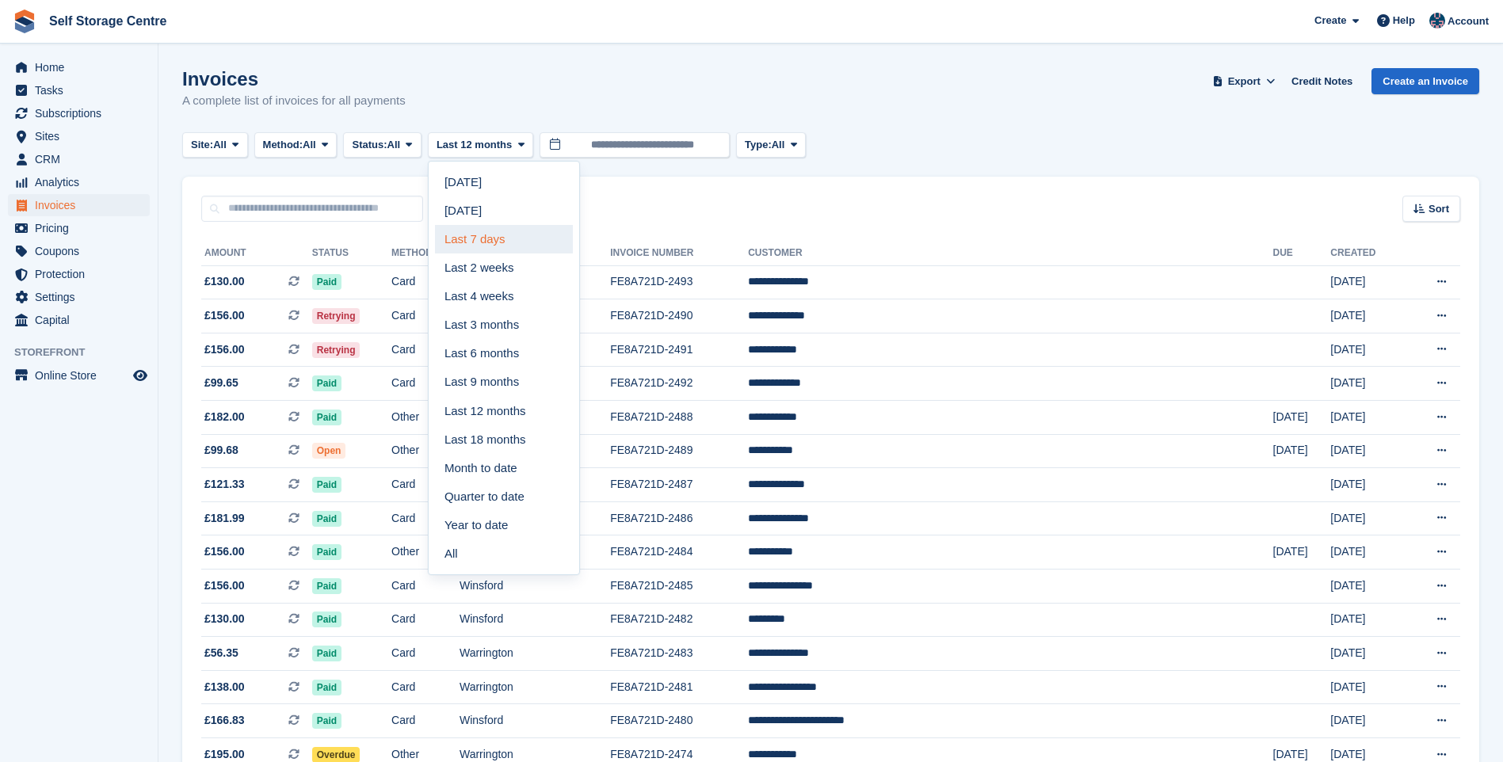
click at [505, 236] on link "Last 7 days" at bounding box center [504, 239] width 138 height 29
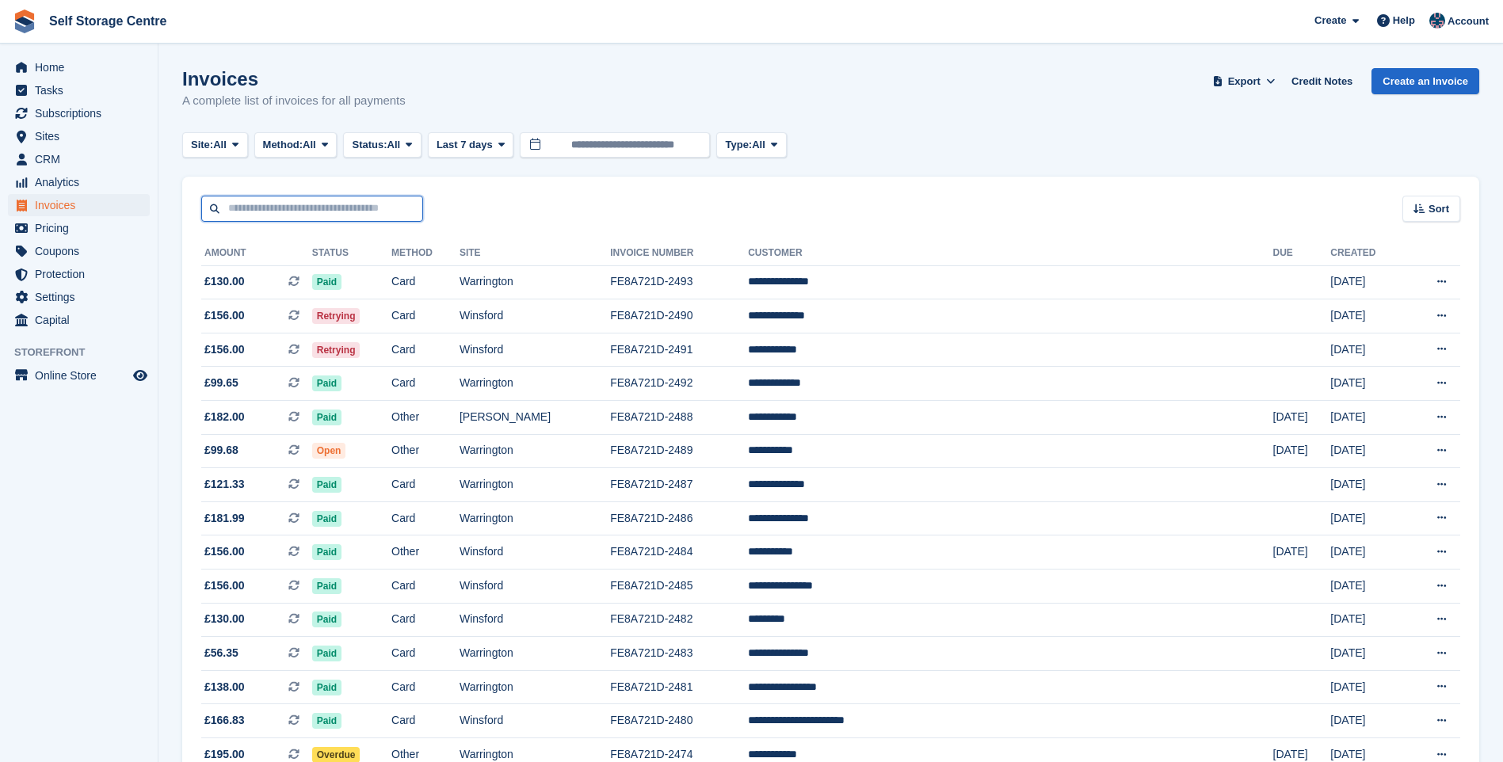
click at [291, 220] on input "text" at bounding box center [312, 209] width 222 height 26
type input "*********"
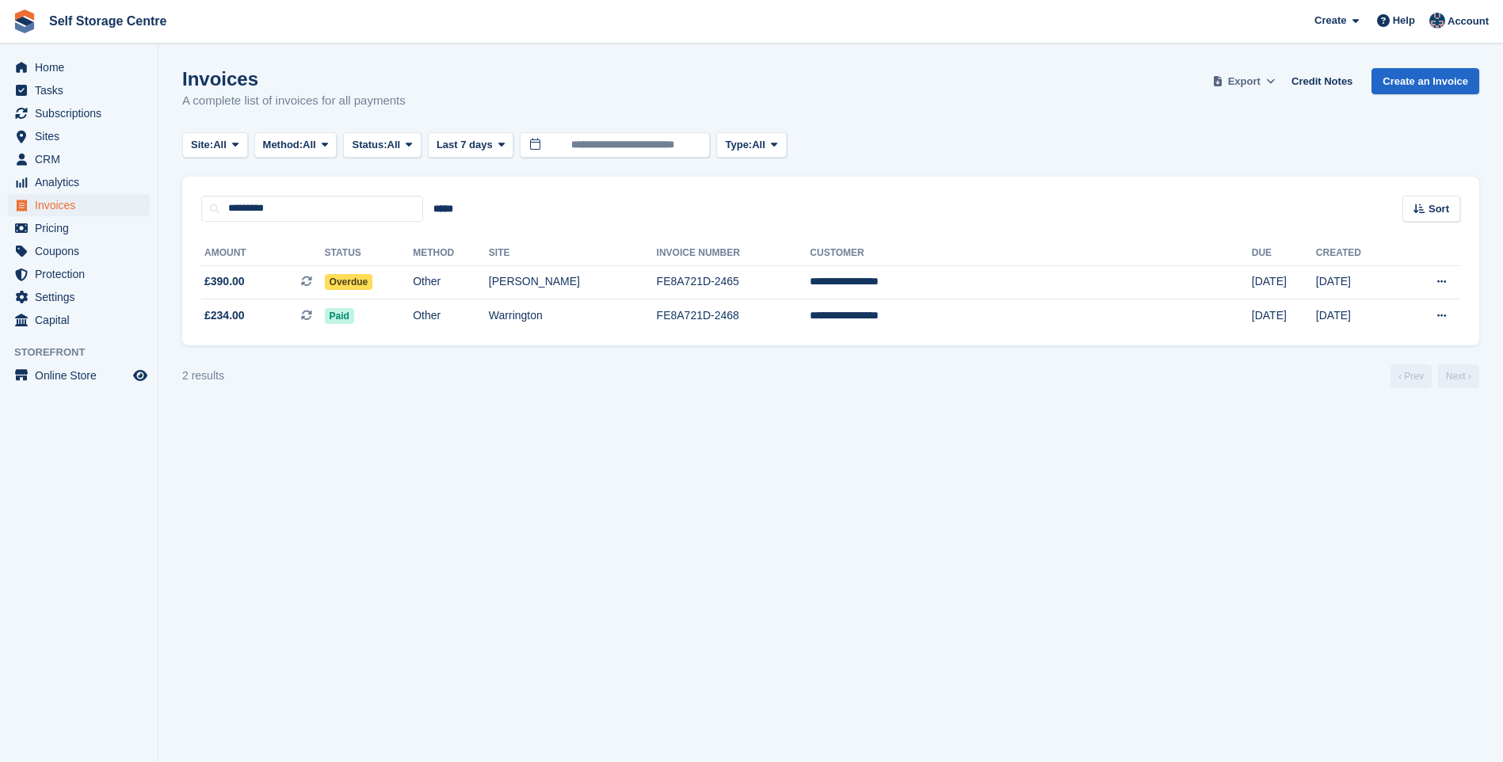
click at [1260, 77] on span "Export" at bounding box center [1244, 82] width 32 height 16
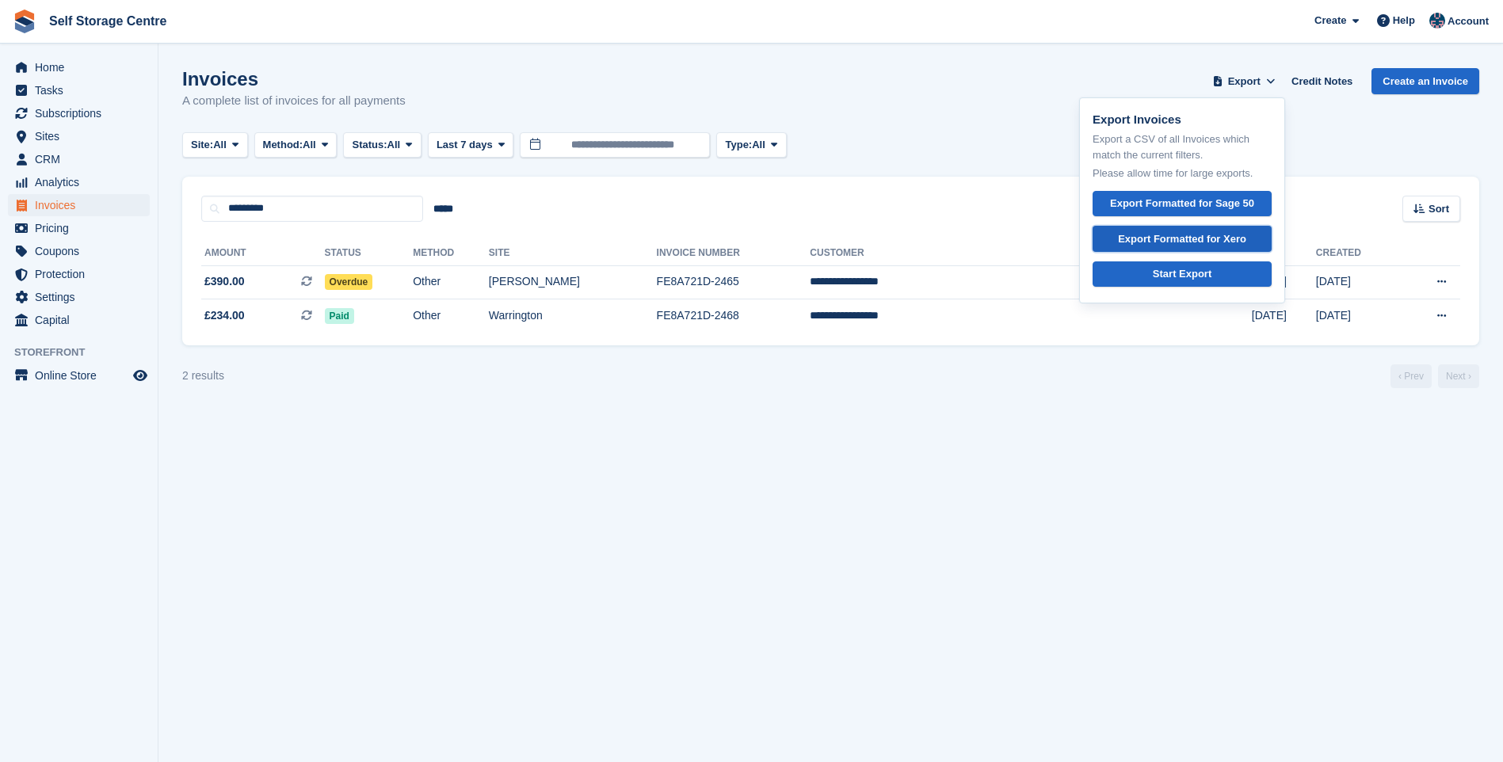
click at [1229, 238] on div "Export Formatted for Xero" at bounding box center [1182, 239] width 128 height 16
